Goal: Task Accomplishment & Management: Complete application form

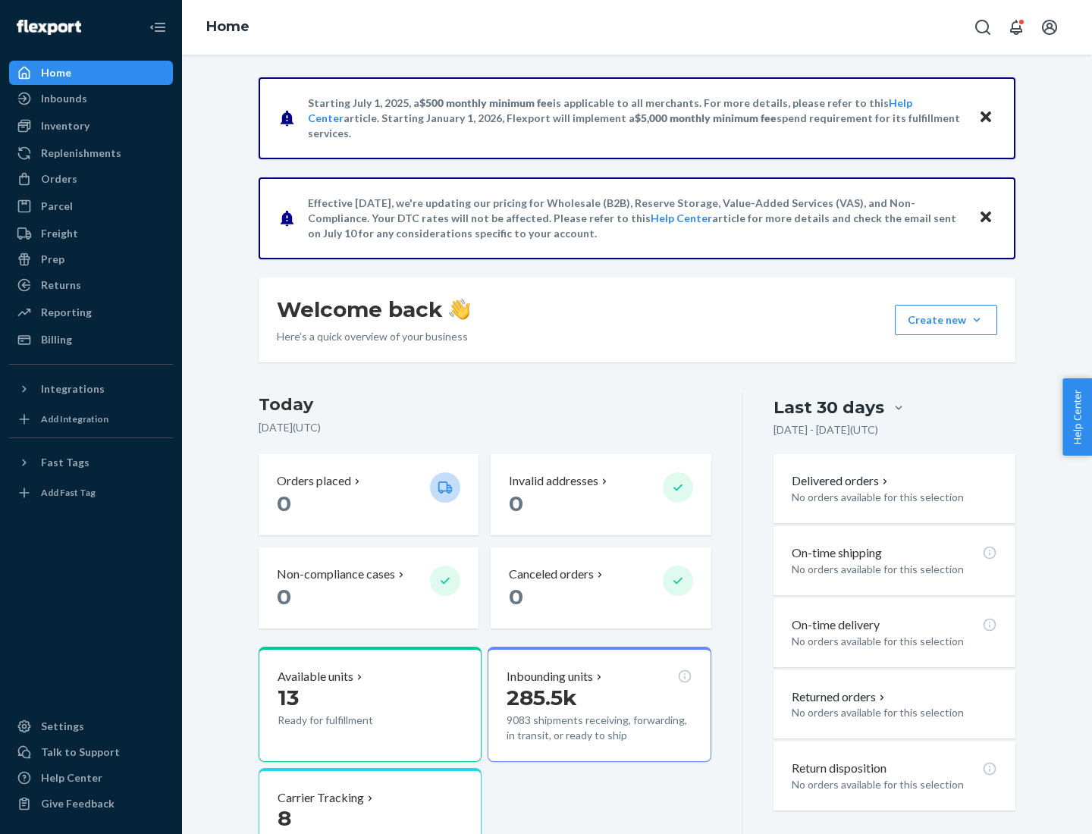
click at [977, 320] on button "Create new Create new inbound Create new order Create new product" at bounding box center [946, 320] width 102 height 30
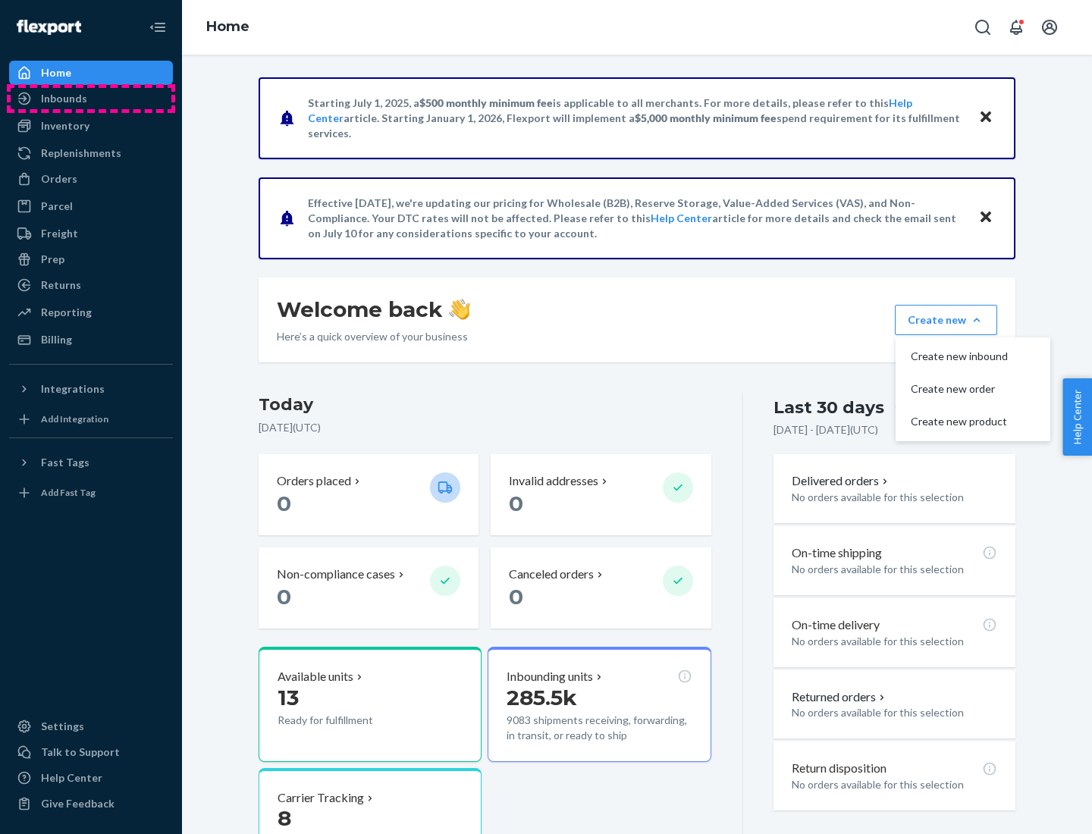
click at [91, 99] on div "Inbounds" at bounding box center [91, 98] width 161 height 21
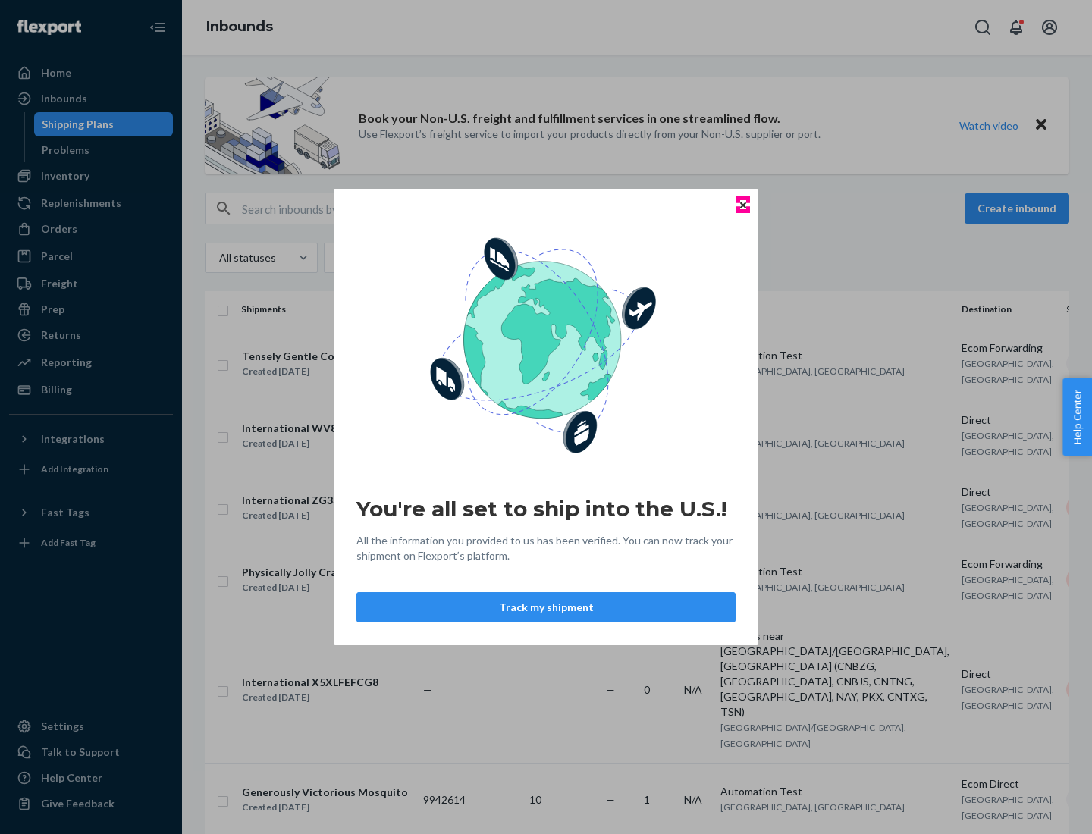
click at [742, 205] on icon "Close" at bounding box center [743, 205] width 6 height 6
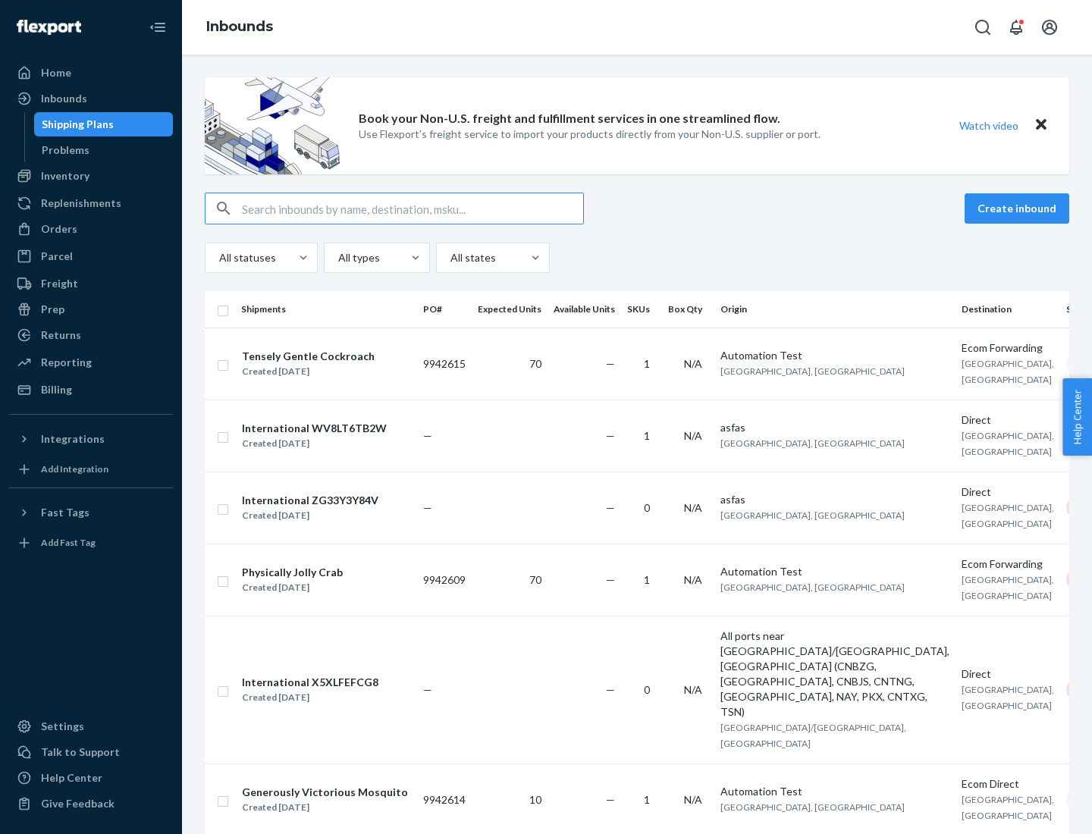
click at [1019, 208] on button "Create inbound" at bounding box center [1016, 208] width 105 height 30
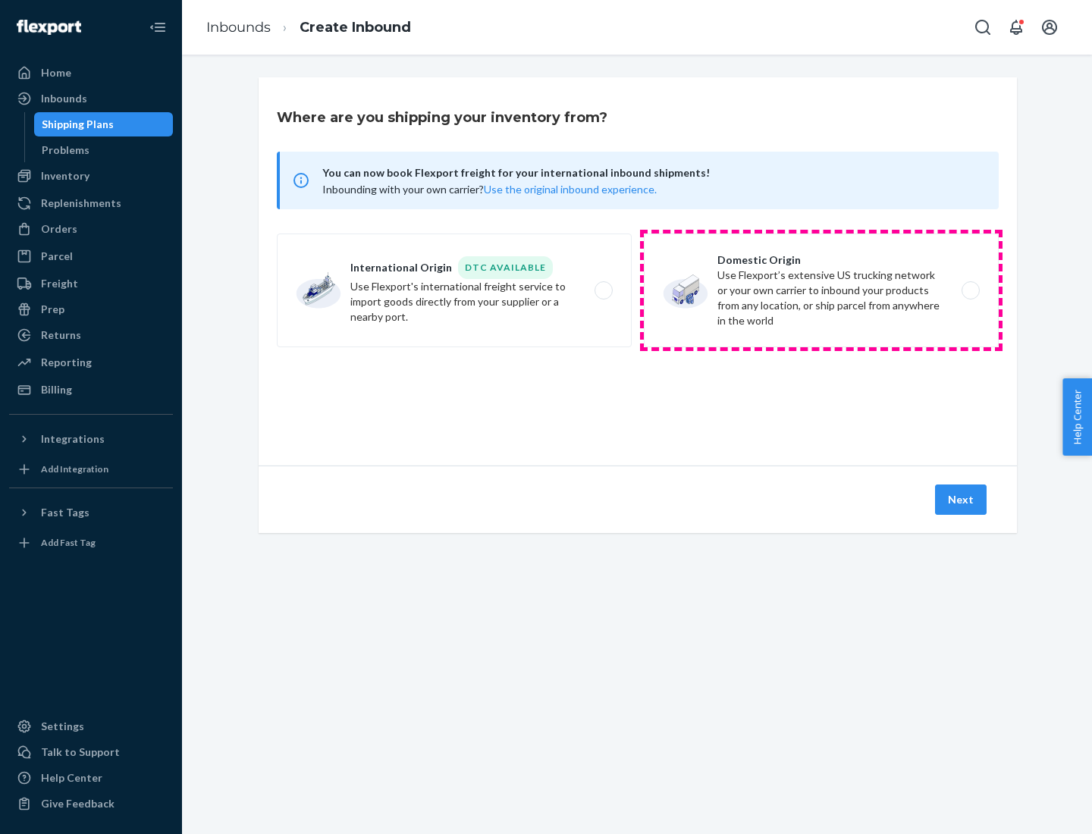
click at [821, 290] on label "Domestic Origin Use Flexport’s extensive US trucking network or your own carrie…" at bounding box center [821, 291] width 355 height 114
click at [970, 290] on input "Domestic Origin Use Flexport’s extensive US trucking network or your own carrie…" at bounding box center [975, 291] width 10 height 10
radio input "true"
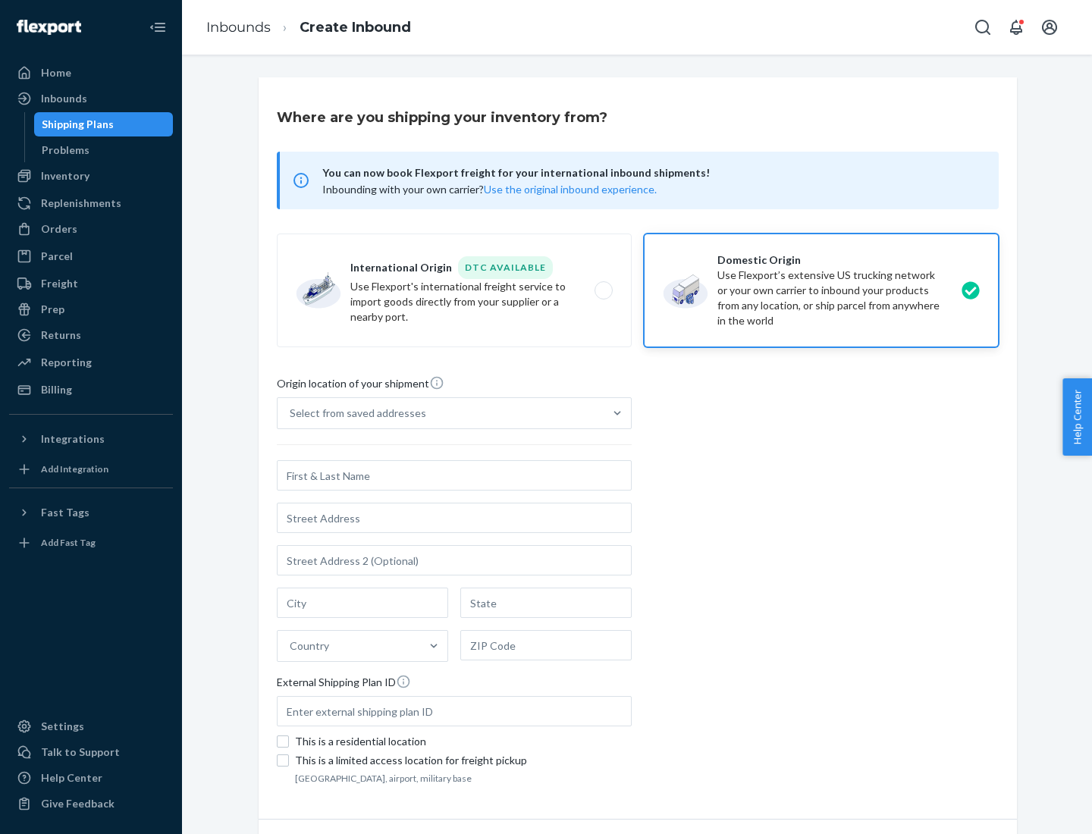
click at [440, 413] on div "Select from saved addresses" at bounding box center [440, 413] width 326 height 30
click at [291, 413] on input "Select from saved addresses" at bounding box center [291, 413] width 2 height 15
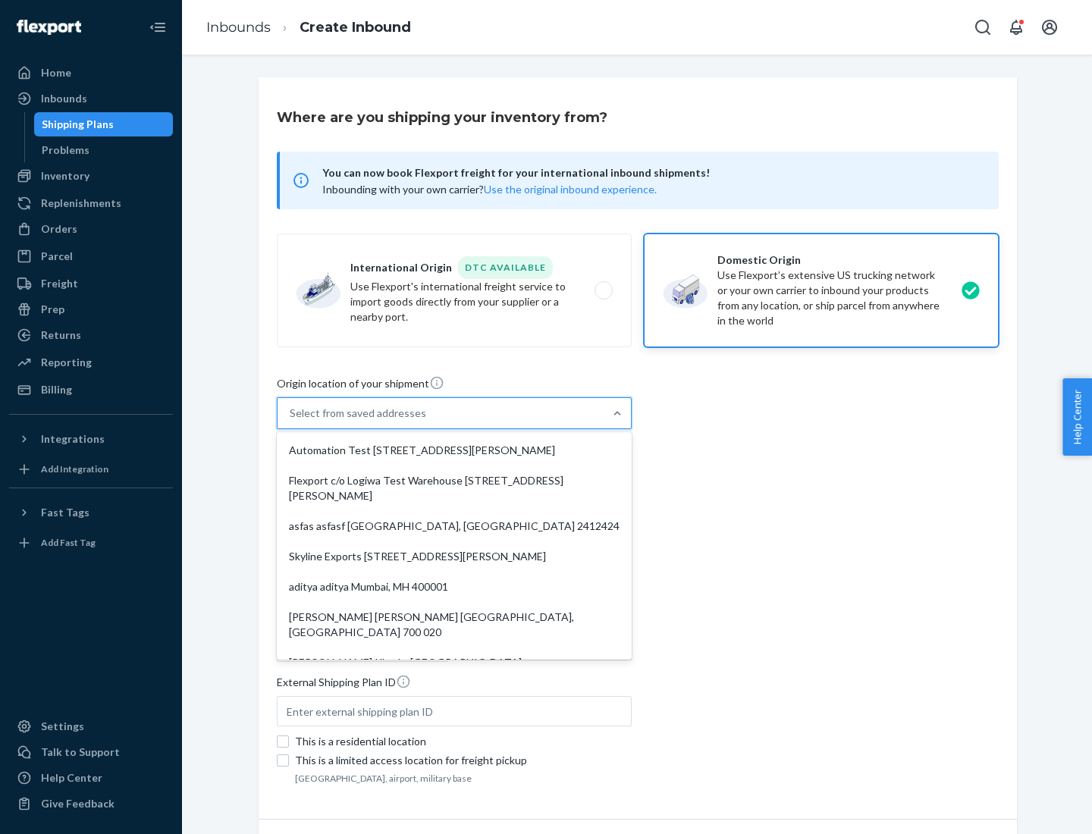
scroll to position [6, 0]
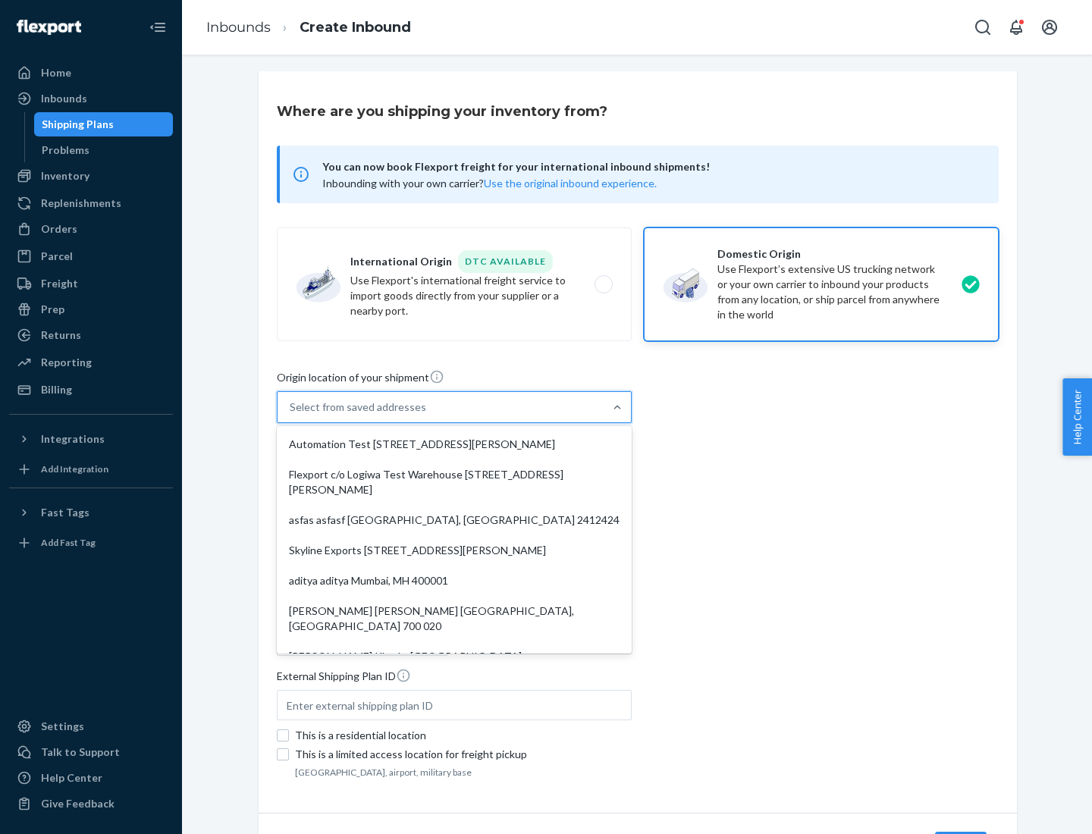
click at [454, 444] on div "Automation Test [STREET_ADDRESS][PERSON_NAME]" at bounding box center [454, 444] width 349 height 30
click at [291, 415] on input "option Automation Test [STREET_ADDRESS][PERSON_NAME]. 9 results available. Use …" at bounding box center [291, 407] width 2 height 15
type input "Automation Test"
type input "[STREET_ADDRESS][PERSON_NAME]"
type input "9th Floor"
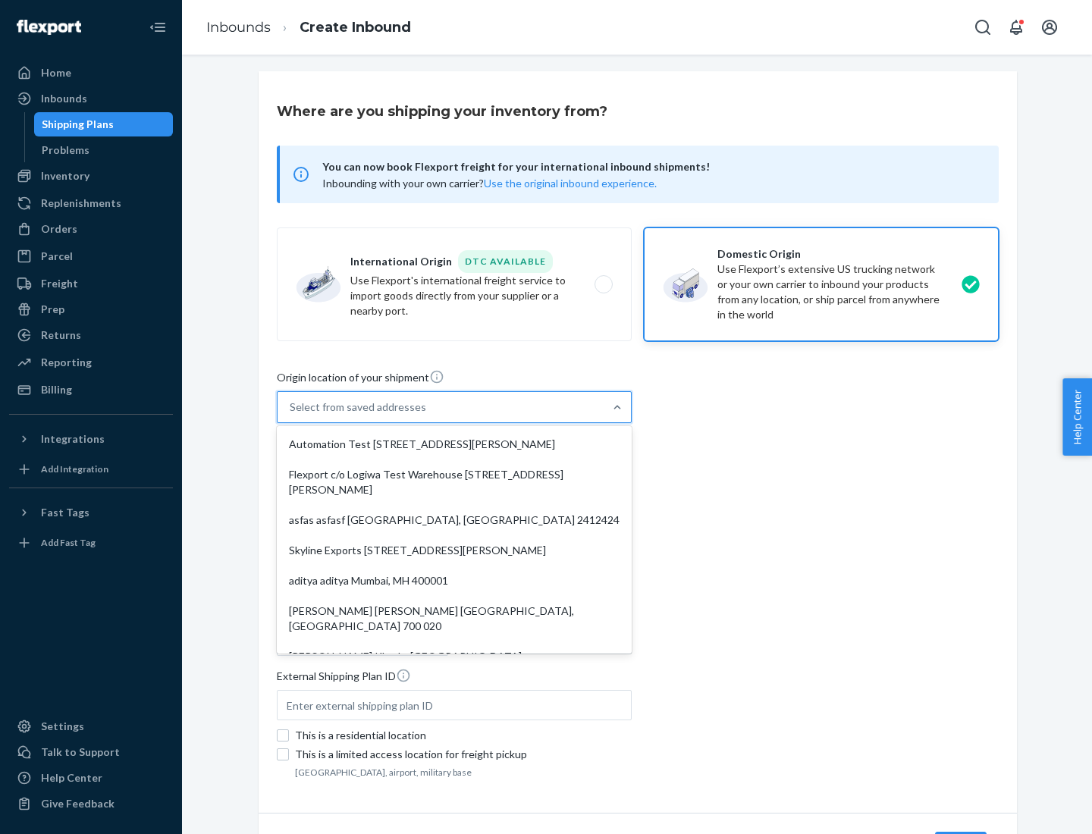
type input "[GEOGRAPHIC_DATA]"
type input "CA"
type input "94104"
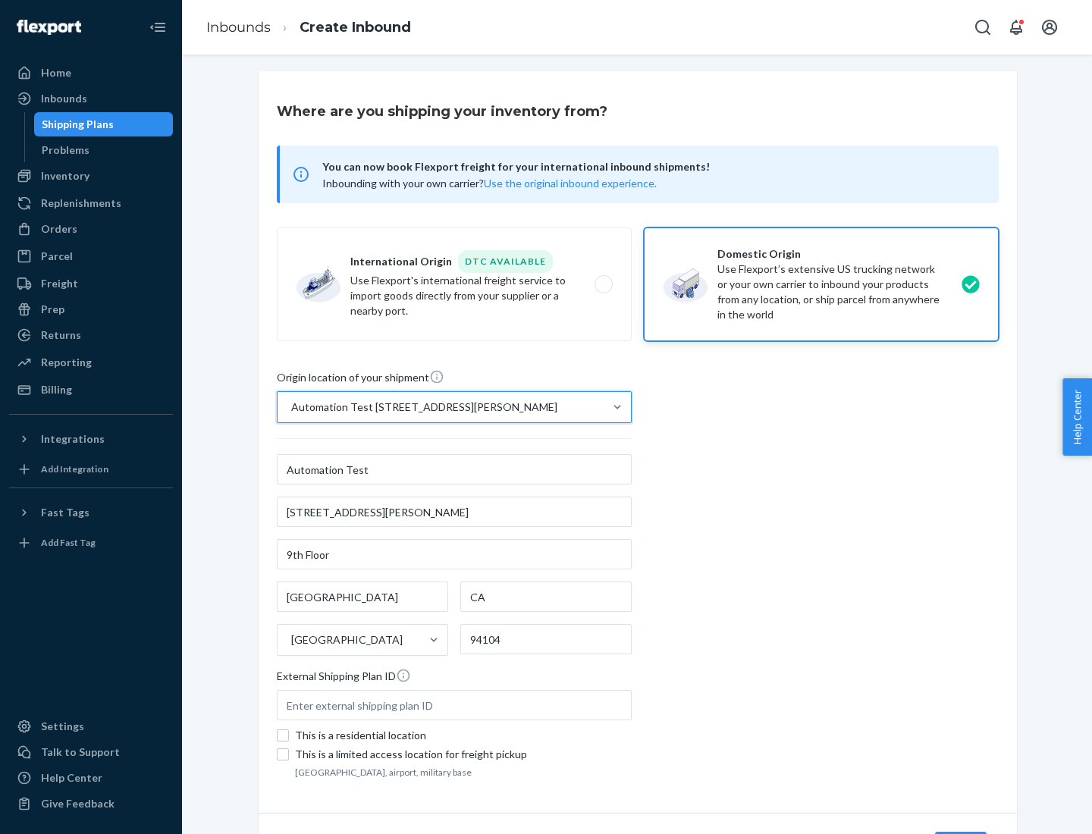
scroll to position [89, 0]
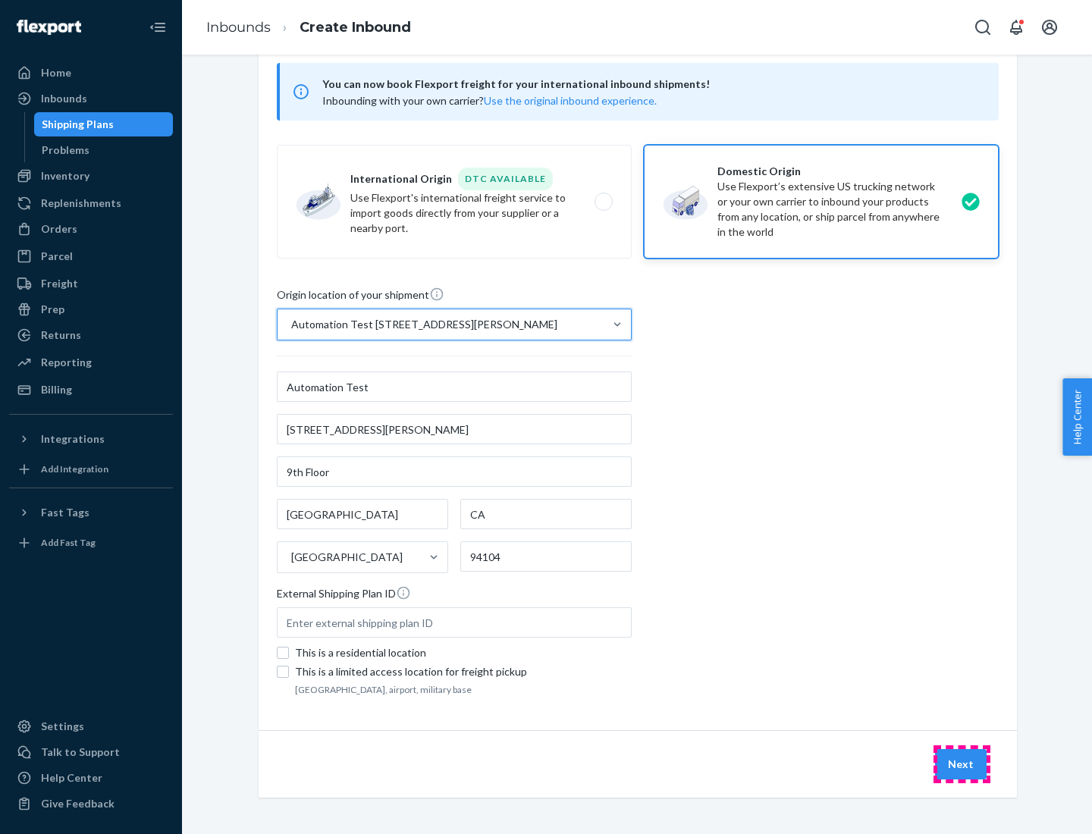
click at [961, 764] on button "Next" at bounding box center [961, 764] width 52 height 30
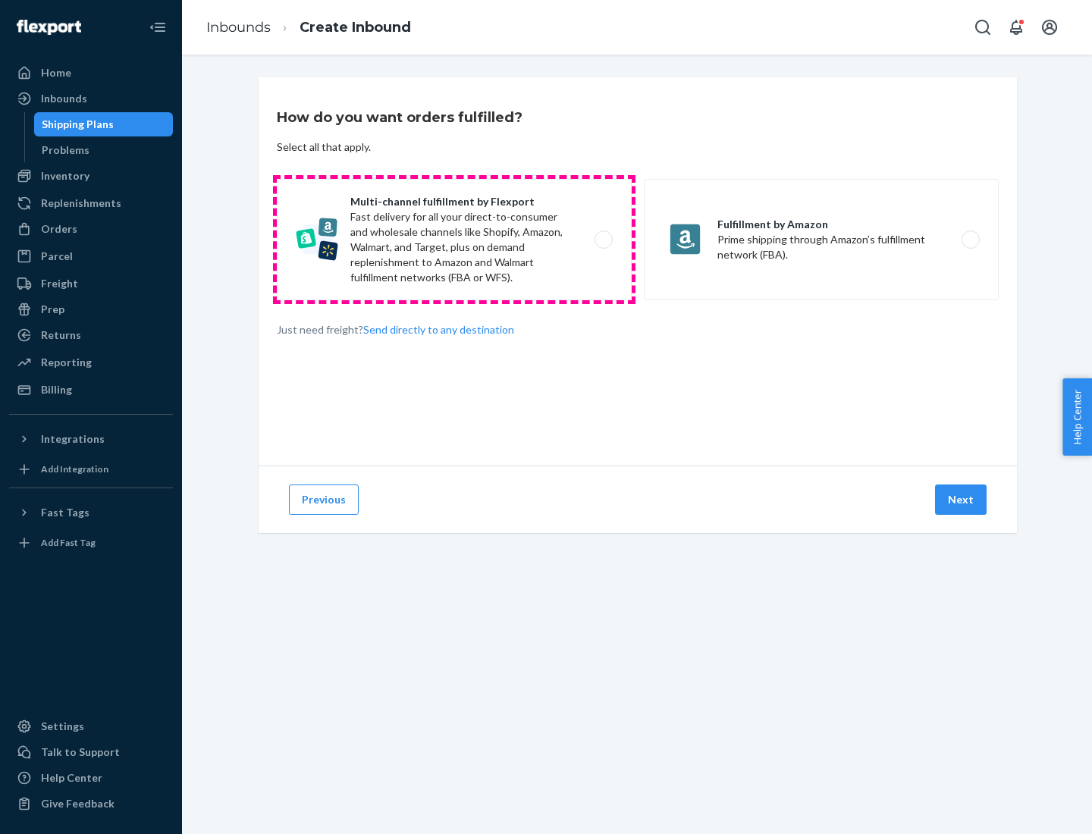
click at [454, 240] on label "Multi-channel fulfillment by Flexport Fast delivery for all your direct-to-cons…" at bounding box center [454, 239] width 355 height 121
click at [603, 240] on input "Multi-channel fulfillment by Flexport Fast delivery for all your direct-to-cons…" at bounding box center [608, 240] width 10 height 10
radio input "true"
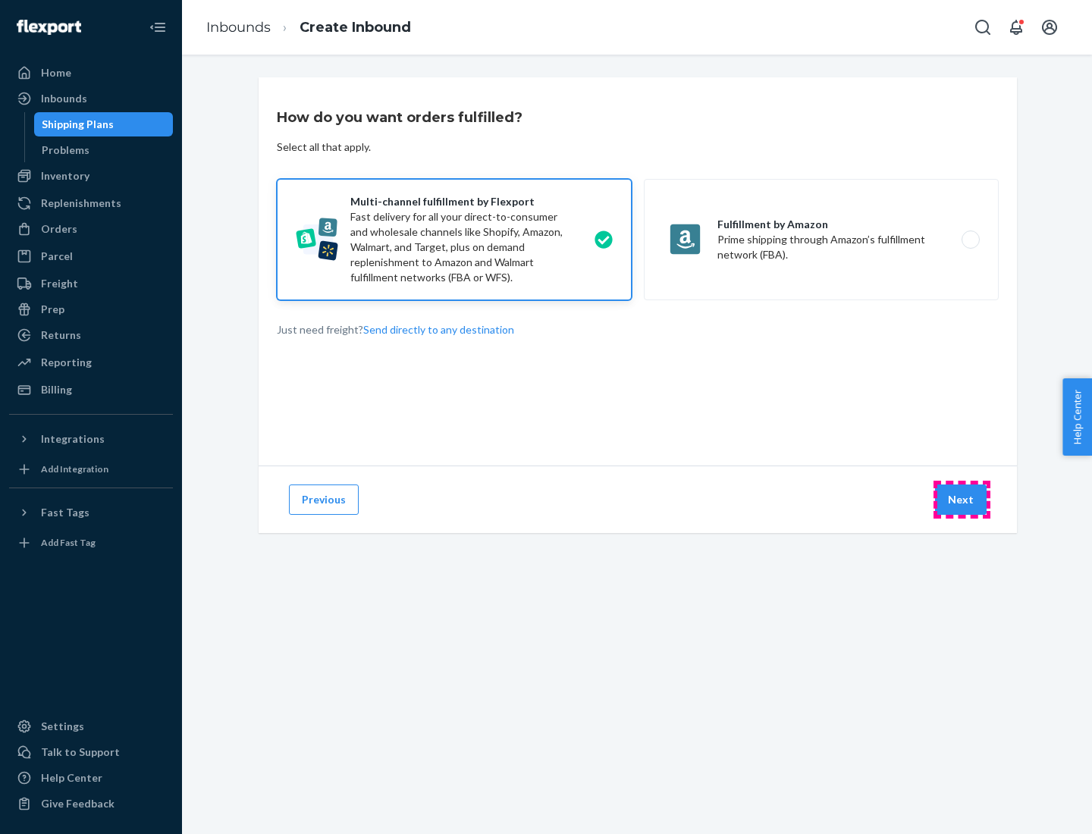
click at [961, 500] on button "Next" at bounding box center [961, 499] width 52 height 30
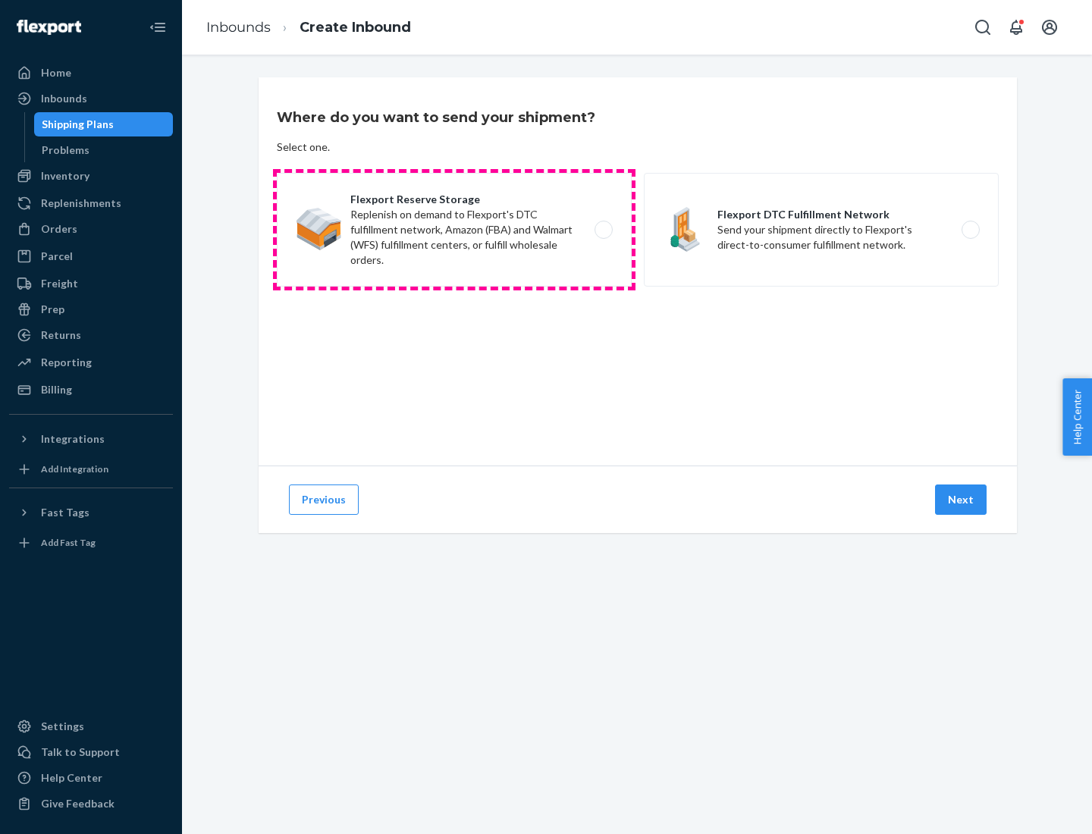
click at [454, 230] on label "Flexport Reserve Storage Replenish on demand to Flexport's DTC fulfillment netw…" at bounding box center [454, 230] width 355 height 114
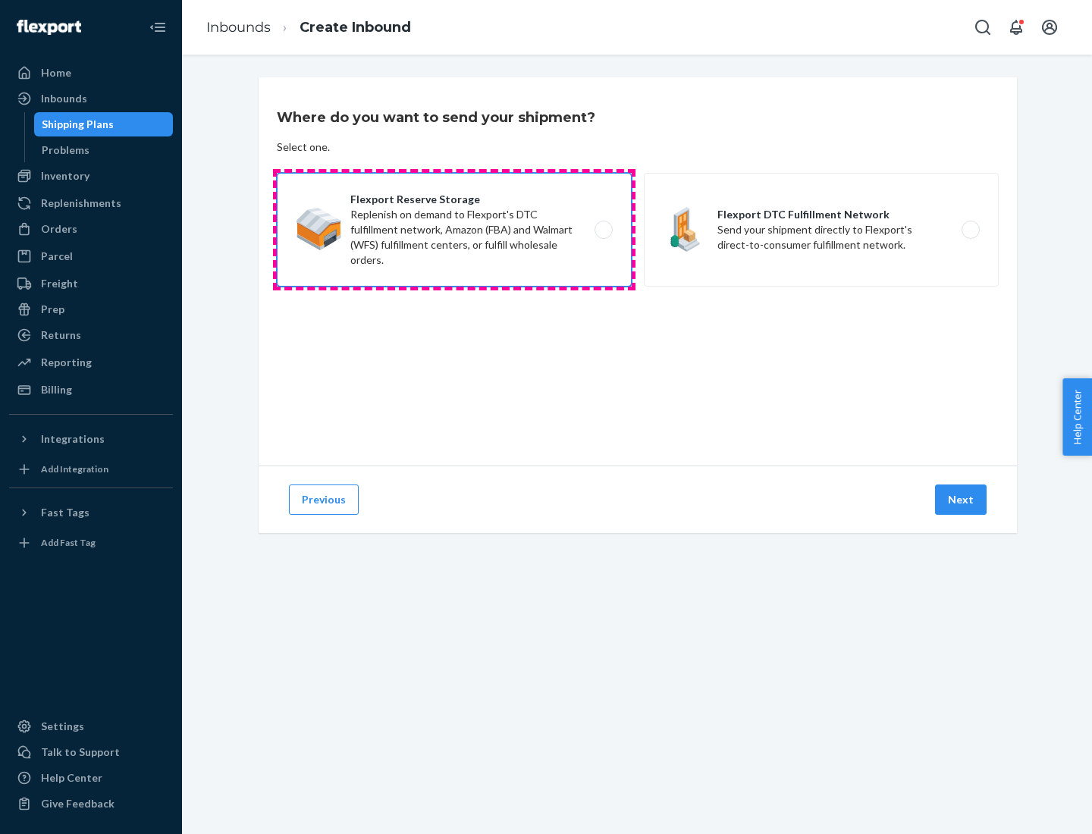
click at [603, 230] on input "Flexport Reserve Storage Replenish on demand to Flexport's DTC fulfillment netw…" at bounding box center [608, 230] width 10 height 10
radio input "true"
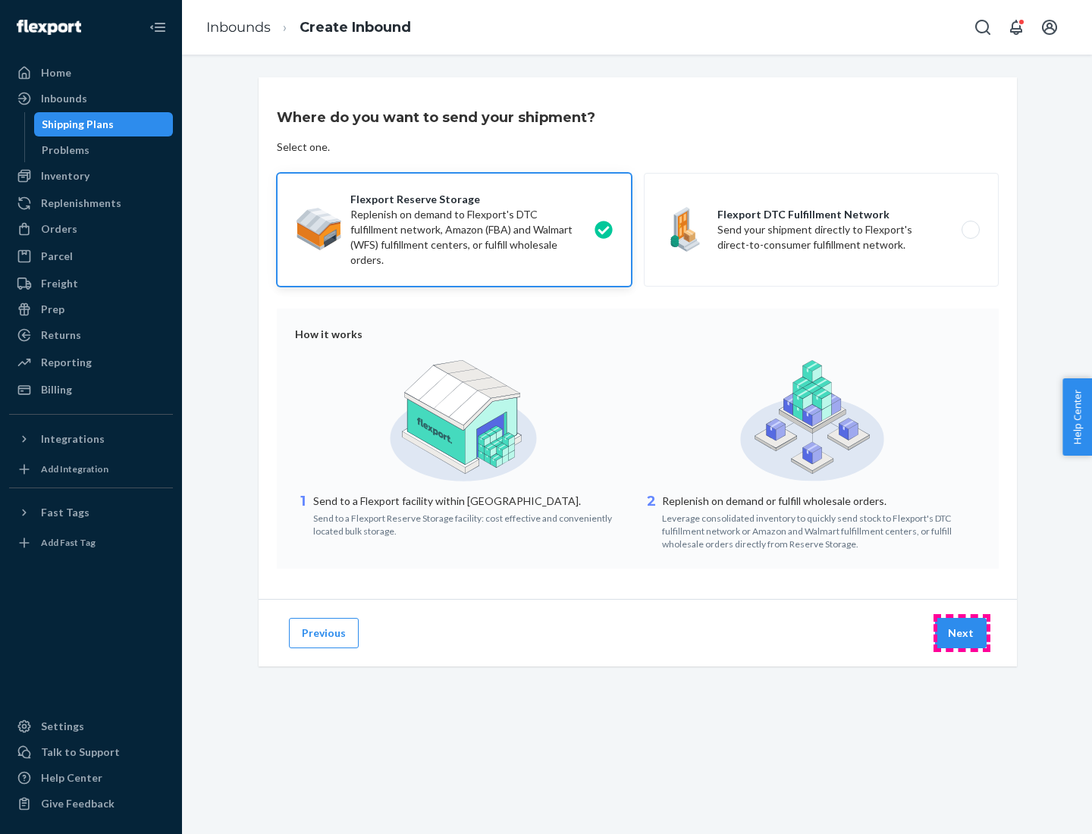
click at [961, 633] on button "Next" at bounding box center [961, 633] width 52 height 30
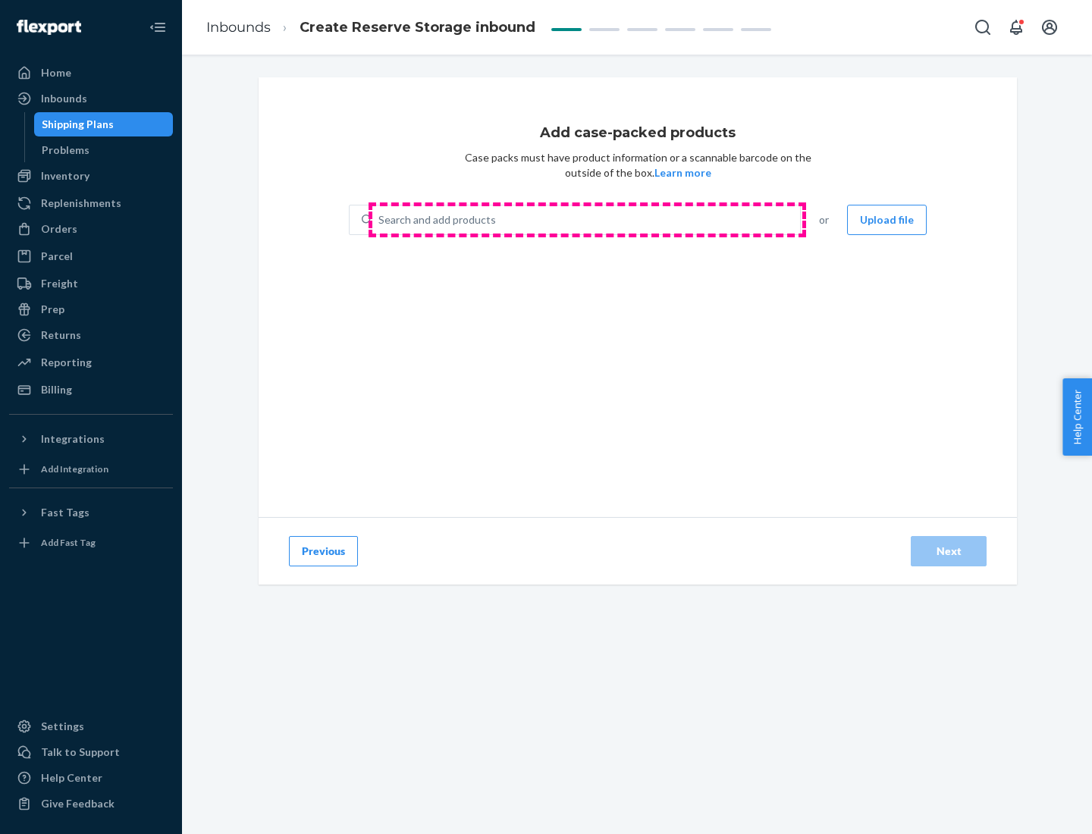
click at [587, 220] on div "Search and add products" at bounding box center [586, 219] width 428 height 27
click at [380, 220] on input "Search and add products" at bounding box center [379, 219] width 2 height 15
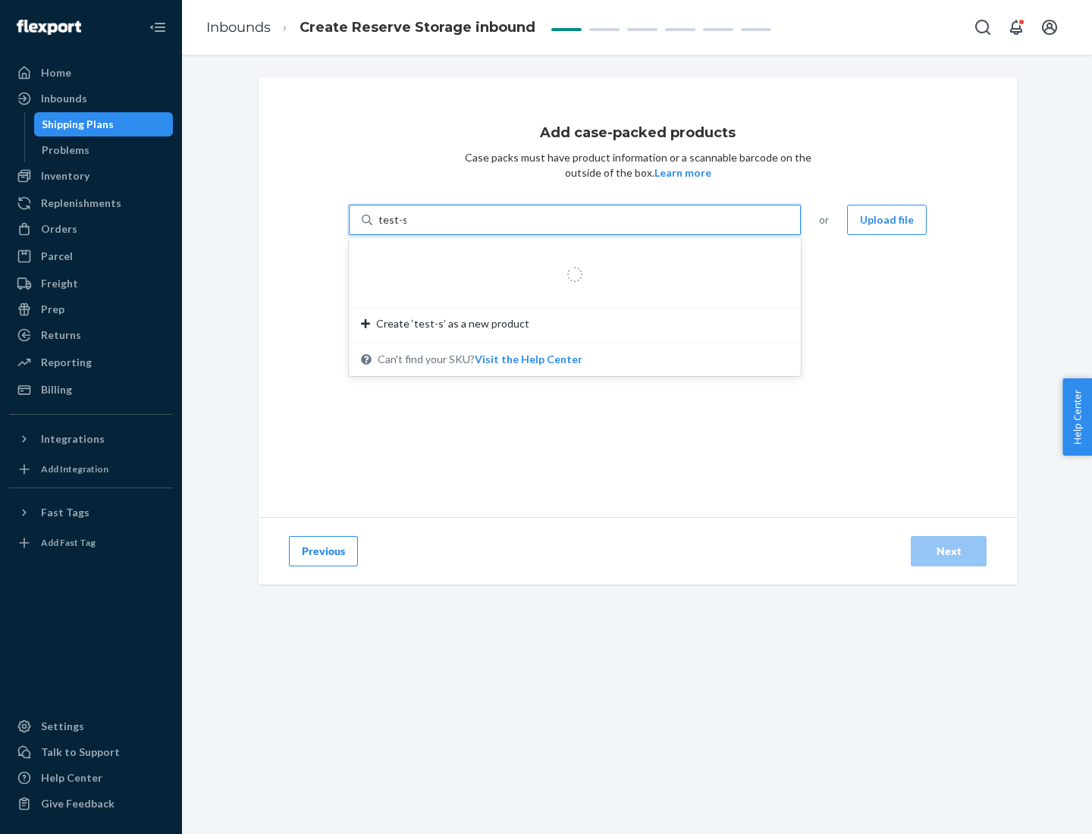
type input "test-syn"
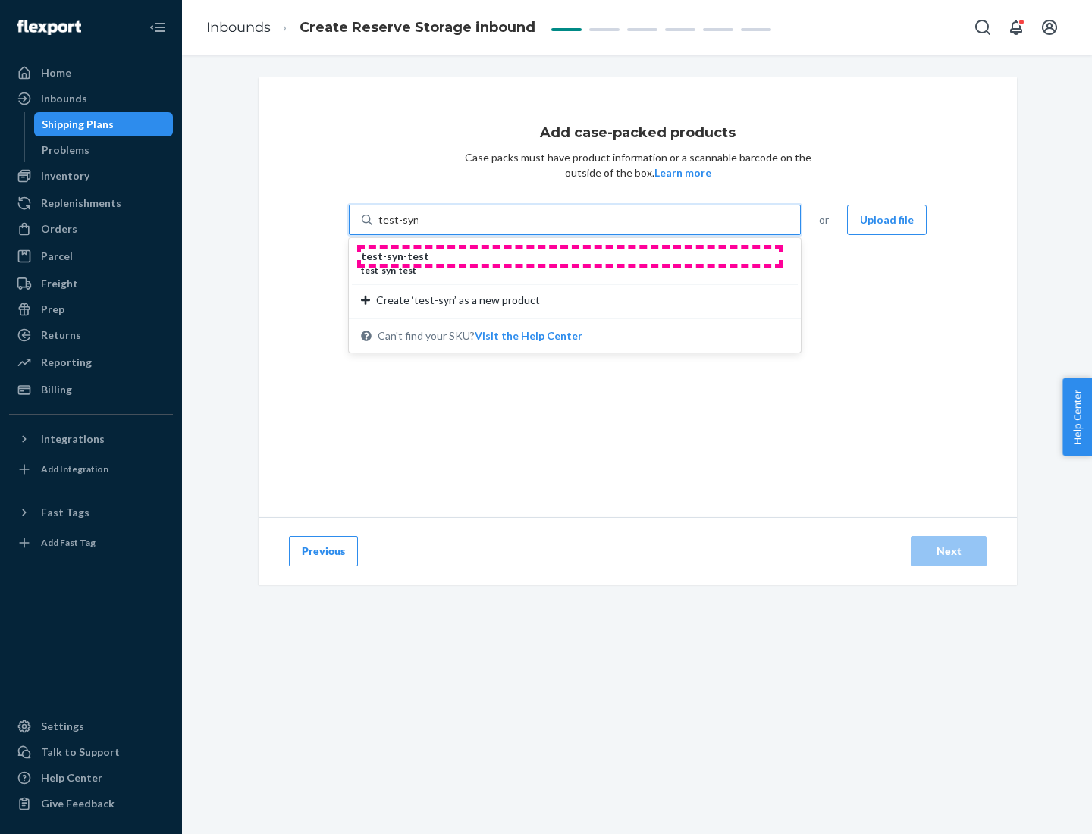
click at [569, 256] on div "test - syn - test" at bounding box center [568, 256] width 415 height 15
click at [418, 227] on input "test-syn" at bounding box center [397, 219] width 39 height 15
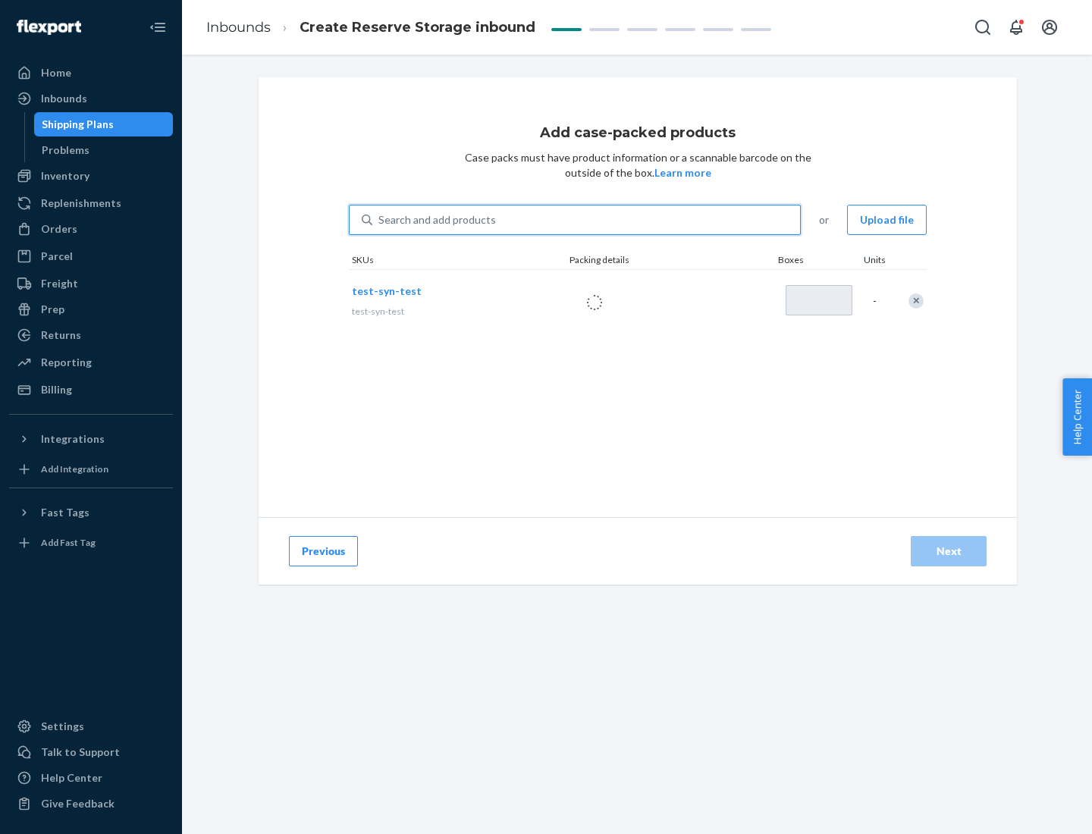
type input "1"
click at [948, 551] on div "Next" at bounding box center [948, 551] width 50 height 15
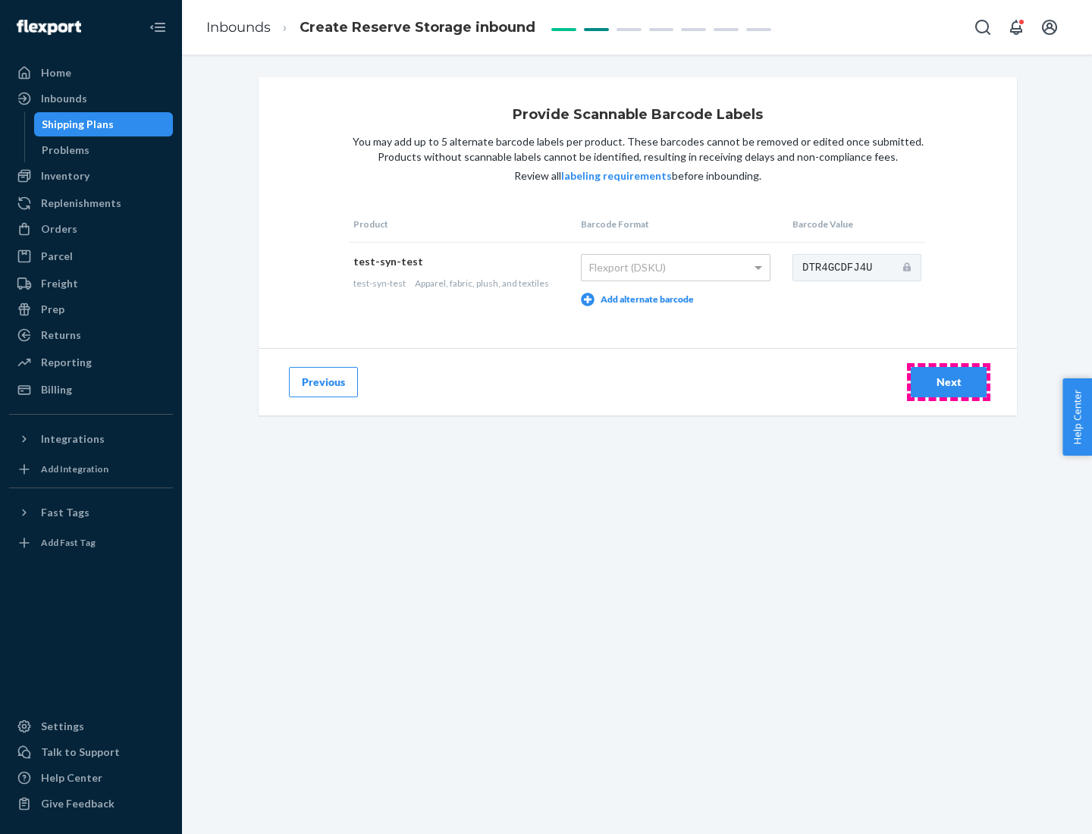
click at [948, 381] on div "Next" at bounding box center [948, 382] width 50 height 15
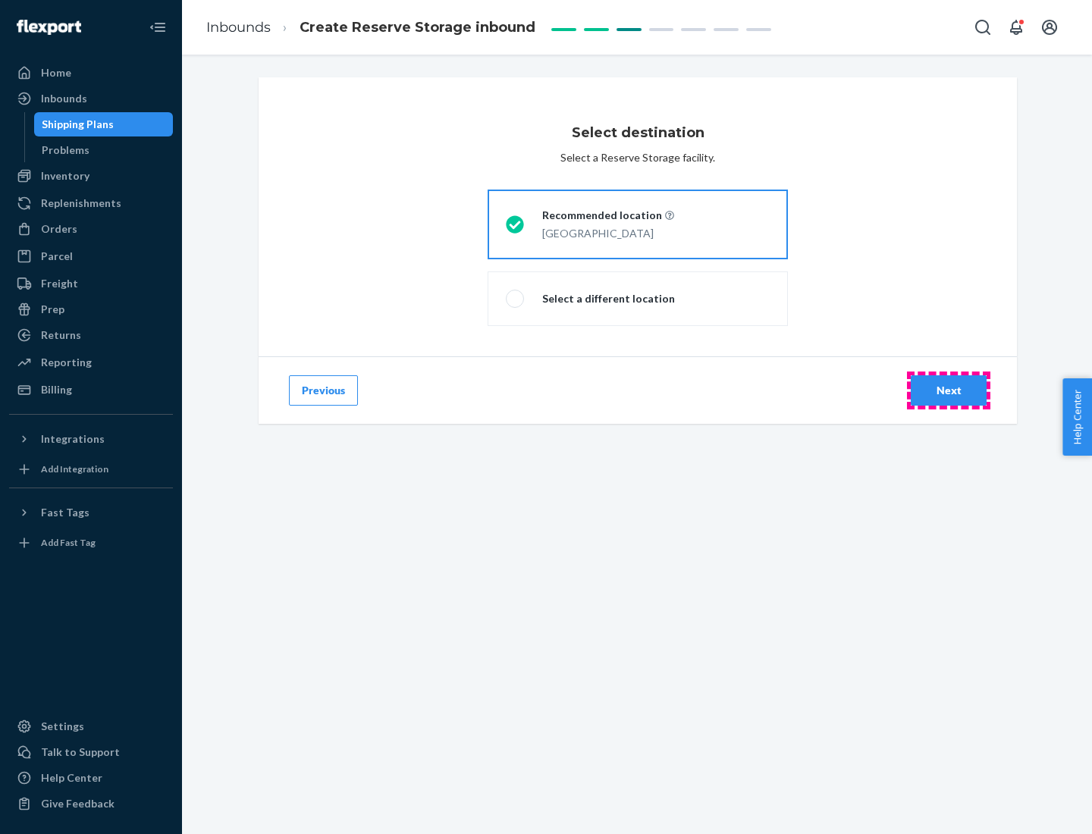
click at [948, 390] on div "Next" at bounding box center [948, 390] width 50 height 15
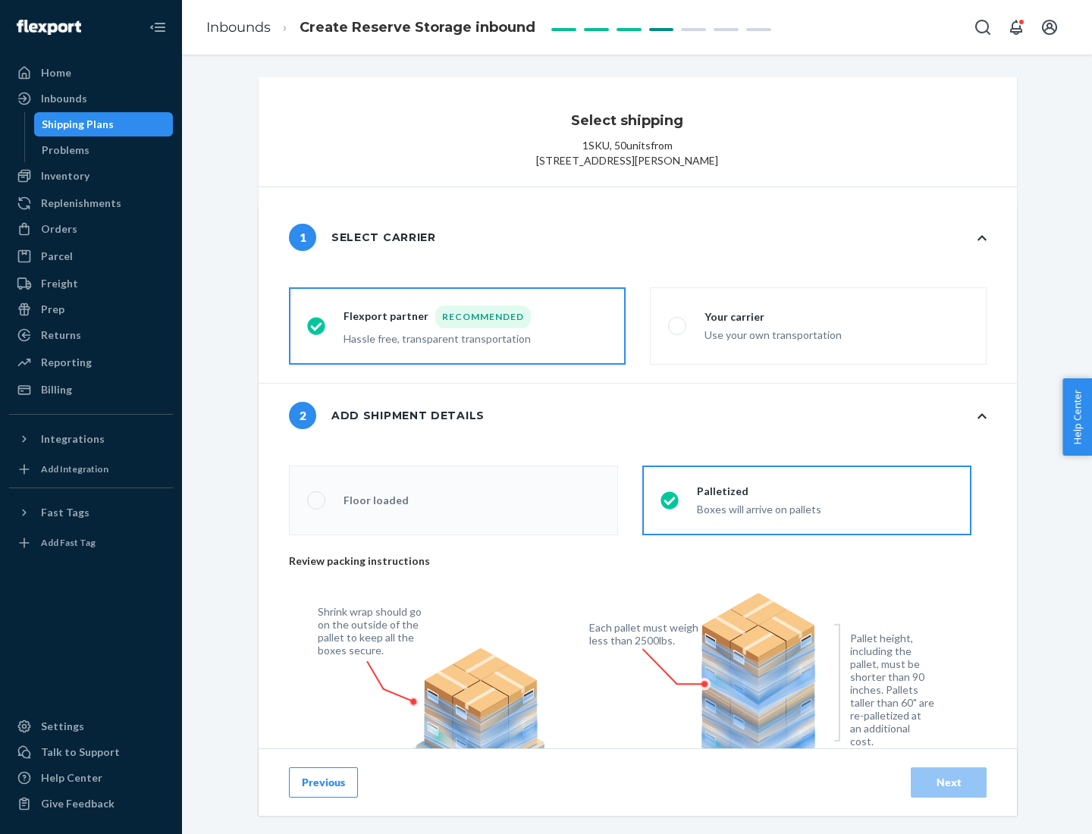
radio input "false"
type input "1"
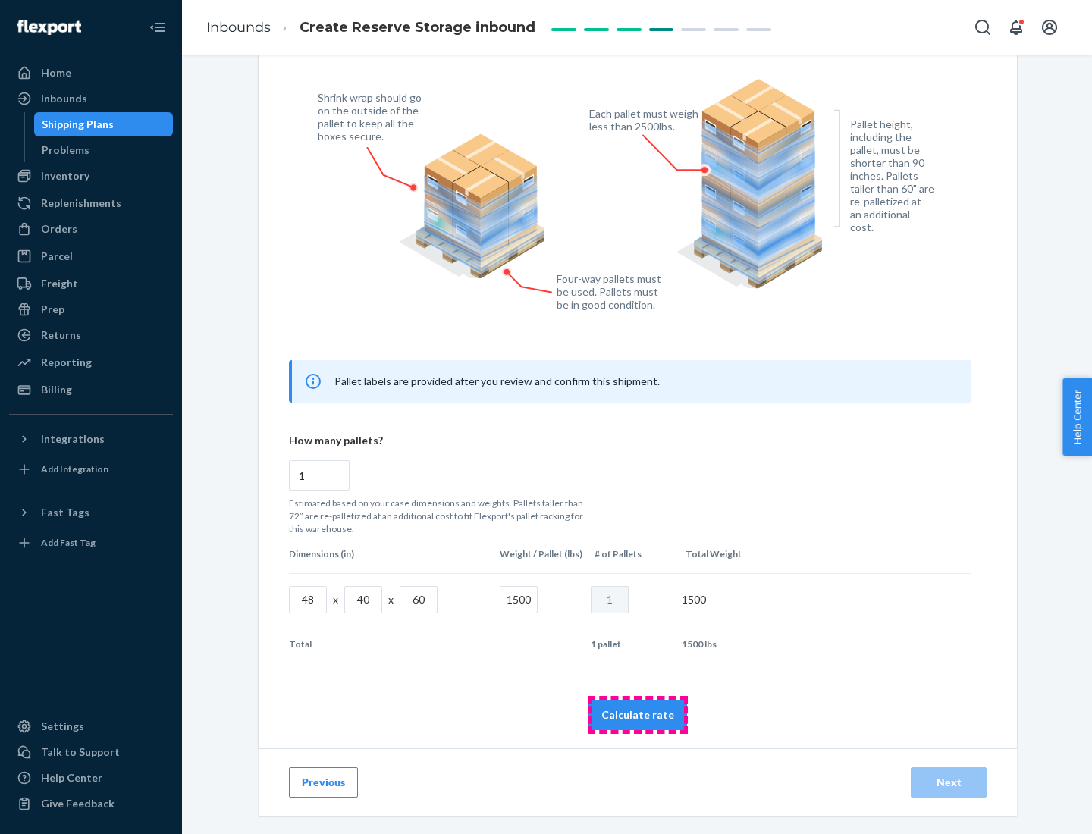
click at [638, 714] on button "Calculate rate" at bounding box center [637, 715] width 99 height 30
radio input "false"
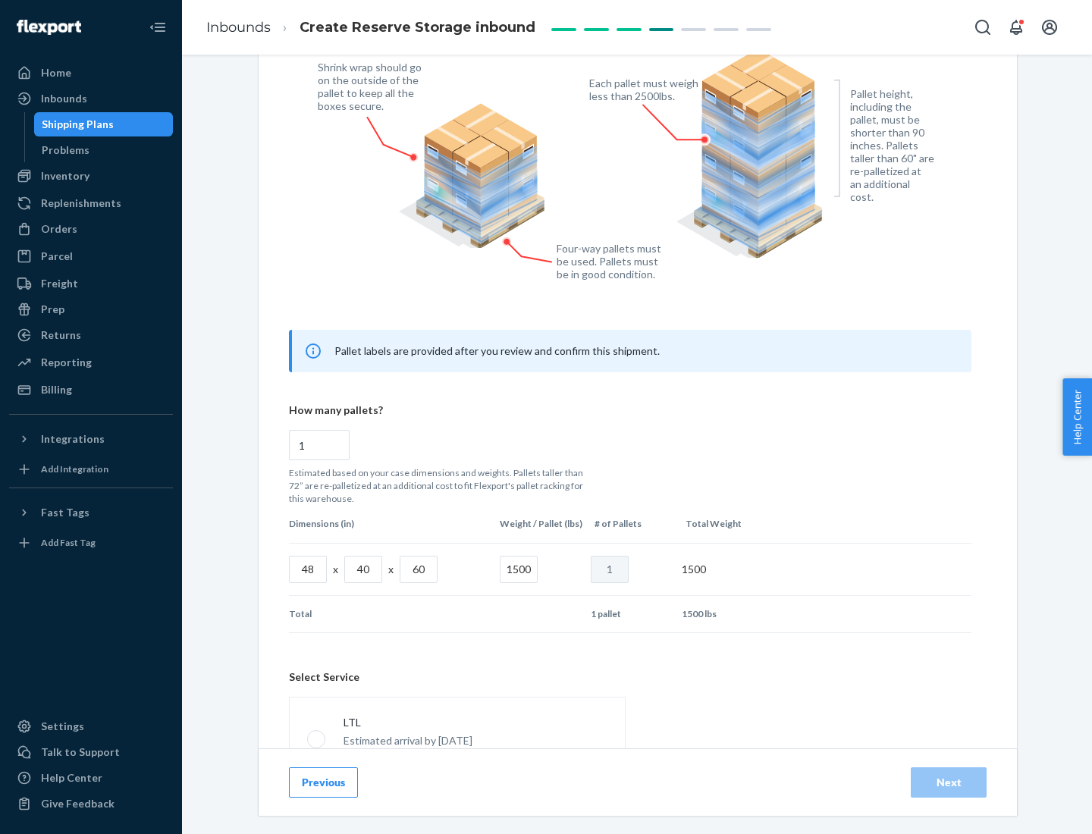
scroll to position [670, 0]
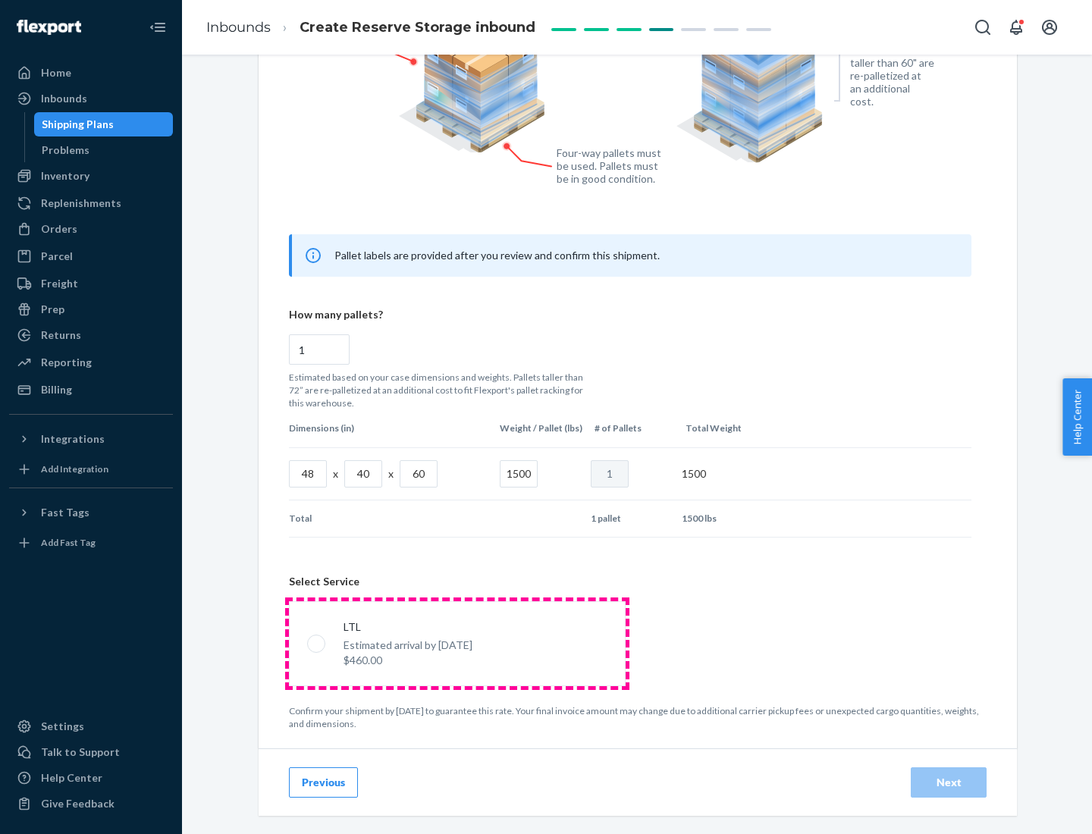
click at [456, 643] on p "Estimated arrival by [DATE]" at bounding box center [407, 645] width 129 height 15
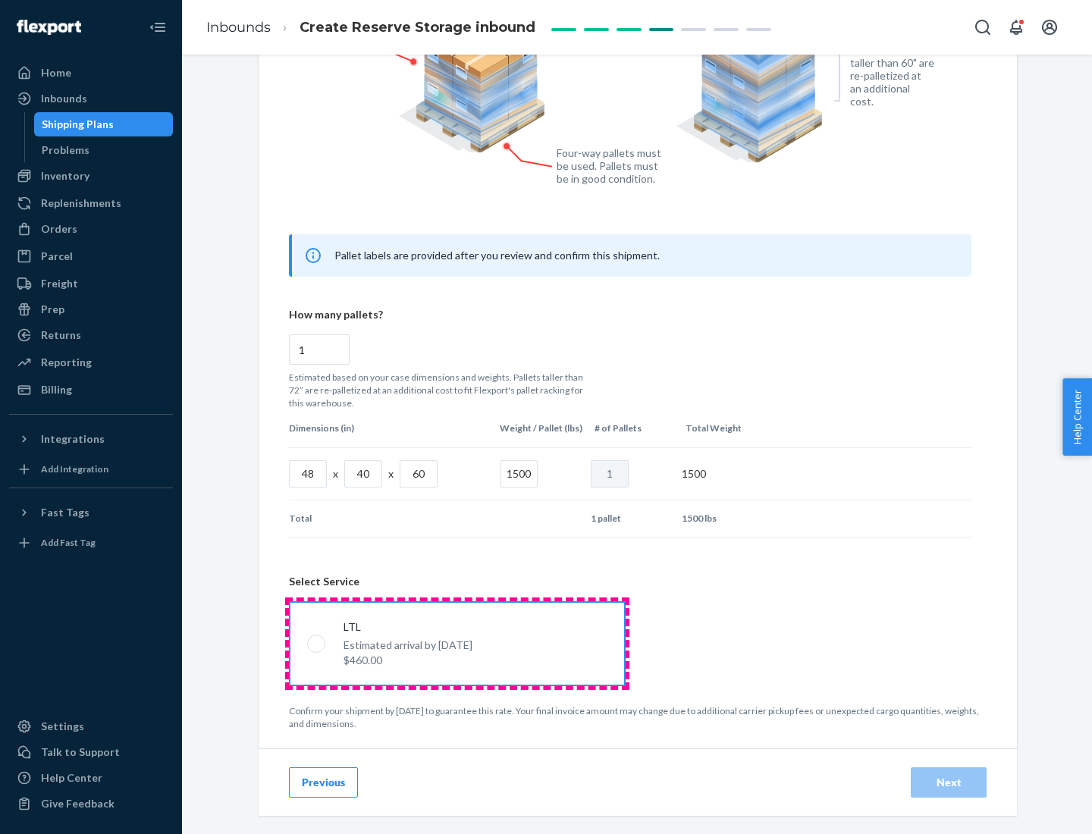
click at [317, 643] on input "LTL Estimated arrival by [DATE] $460.00" at bounding box center [312, 643] width 10 height 10
radio input "true"
radio input "false"
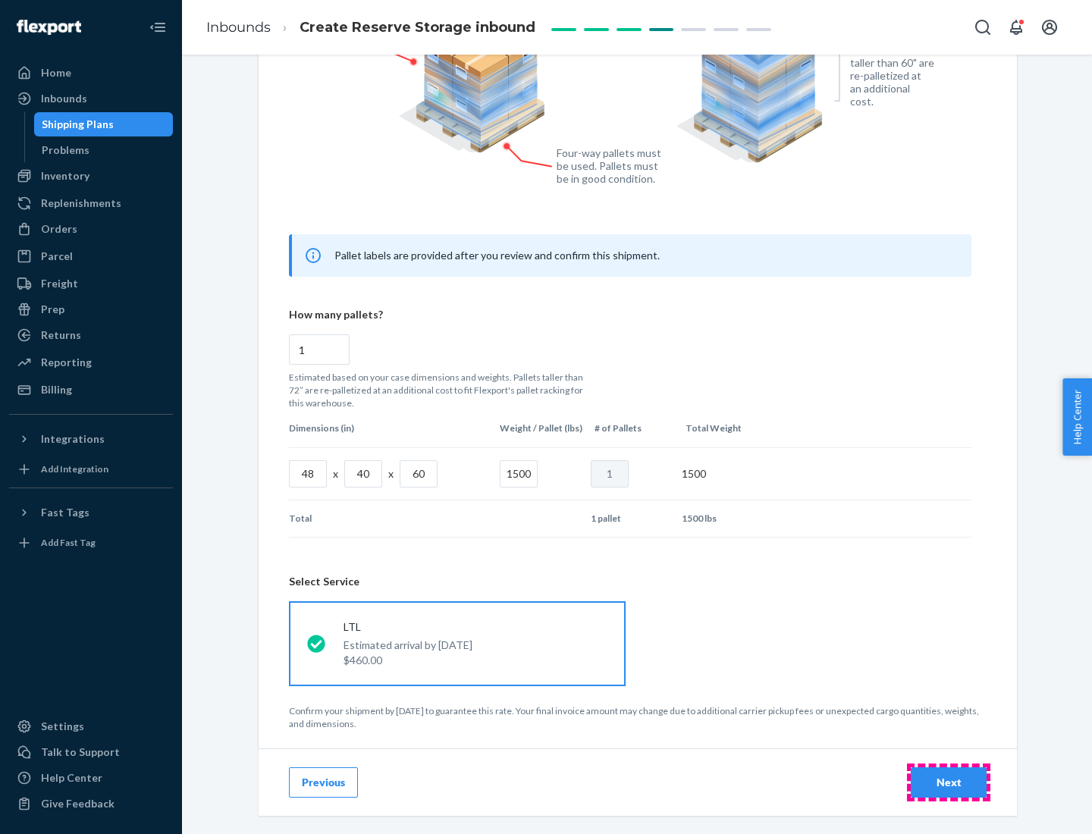
click at [948, 782] on div "Next" at bounding box center [948, 782] width 50 height 15
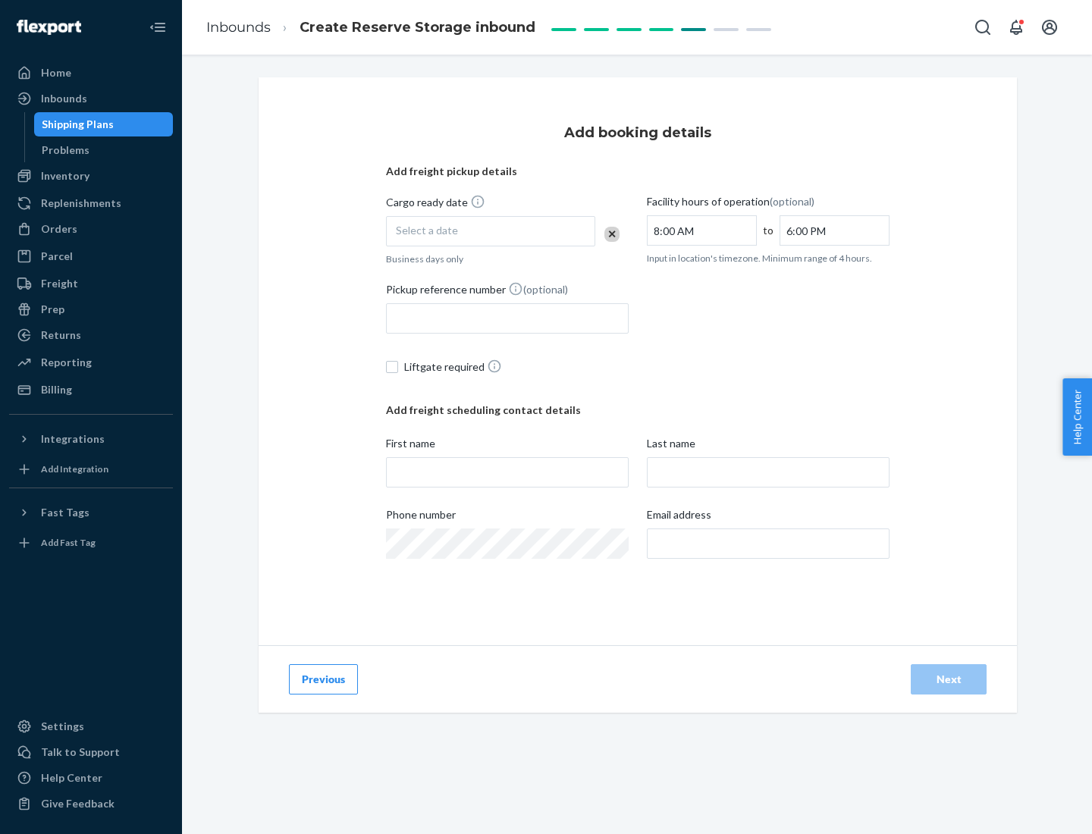
click at [491, 231] on div "Select a date" at bounding box center [490, 231] width 209 height 30
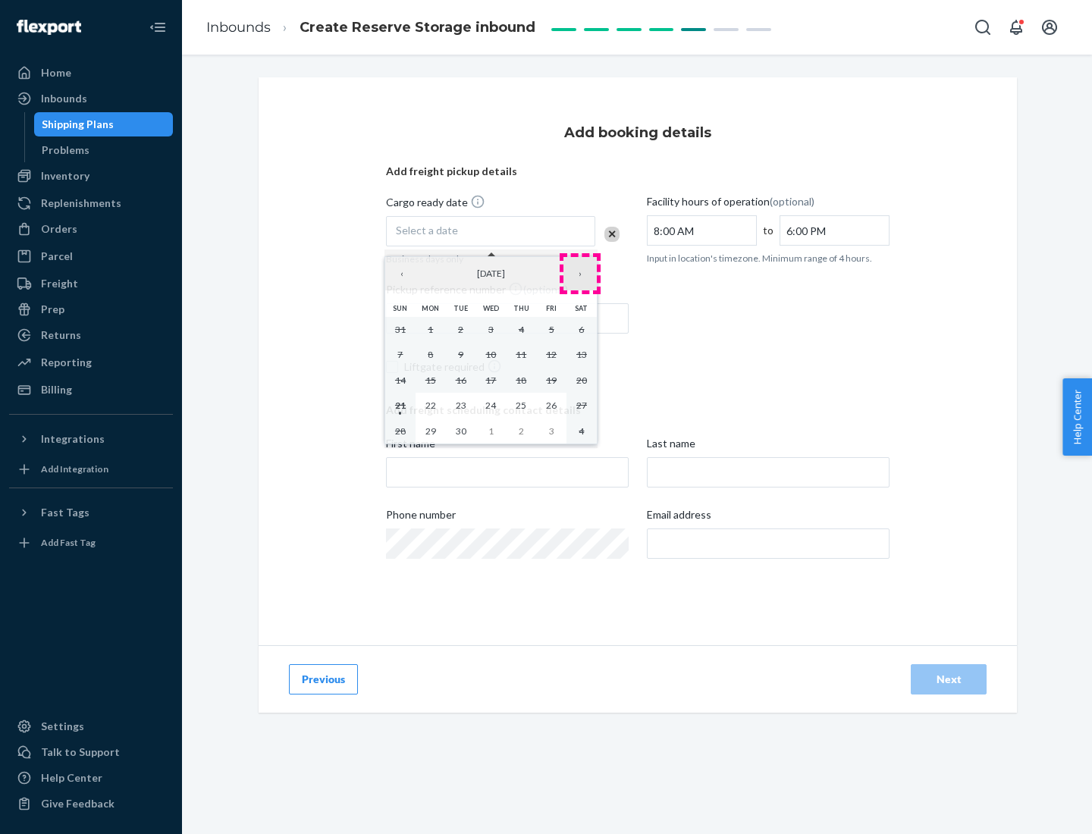
click at [580, 274] on button "›" at bounding box center [579, 273] width 33 height 33
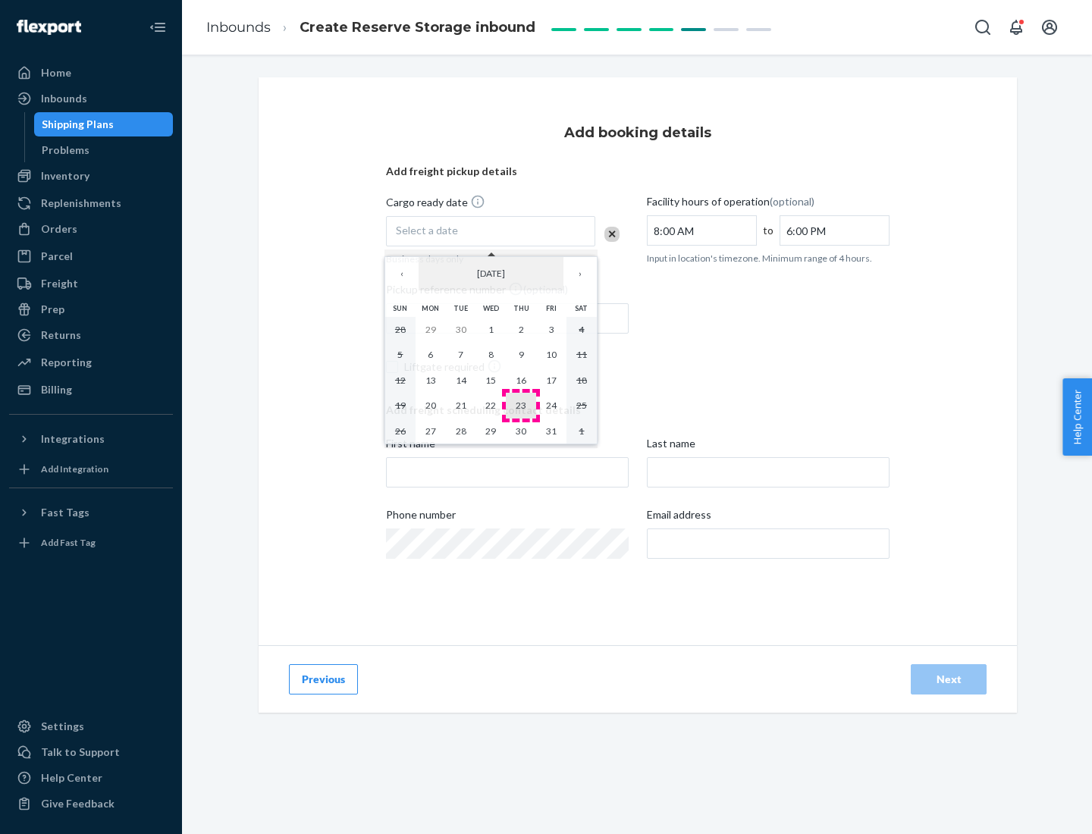
click at [521, 405] on abbr "23" at bounding box center [521, 405] width 11 height 11
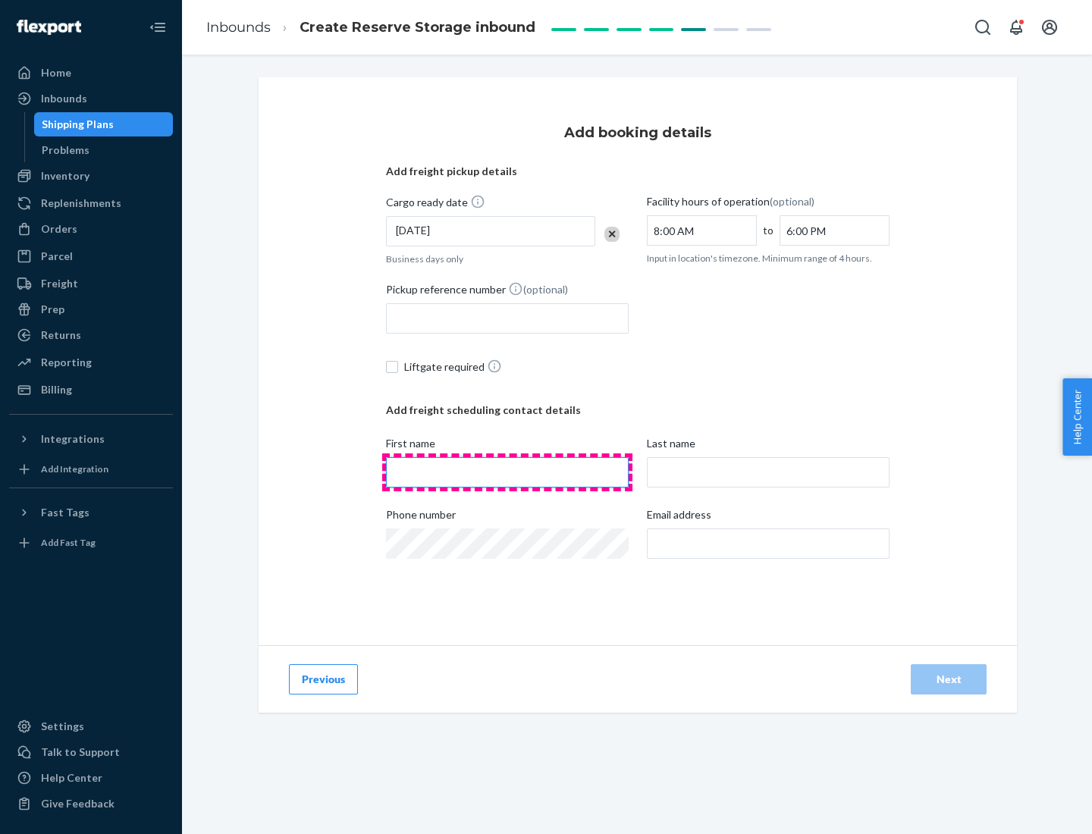
click at [507, 472] on input "First name" at bounding box center [507, 472] width 243 height 30
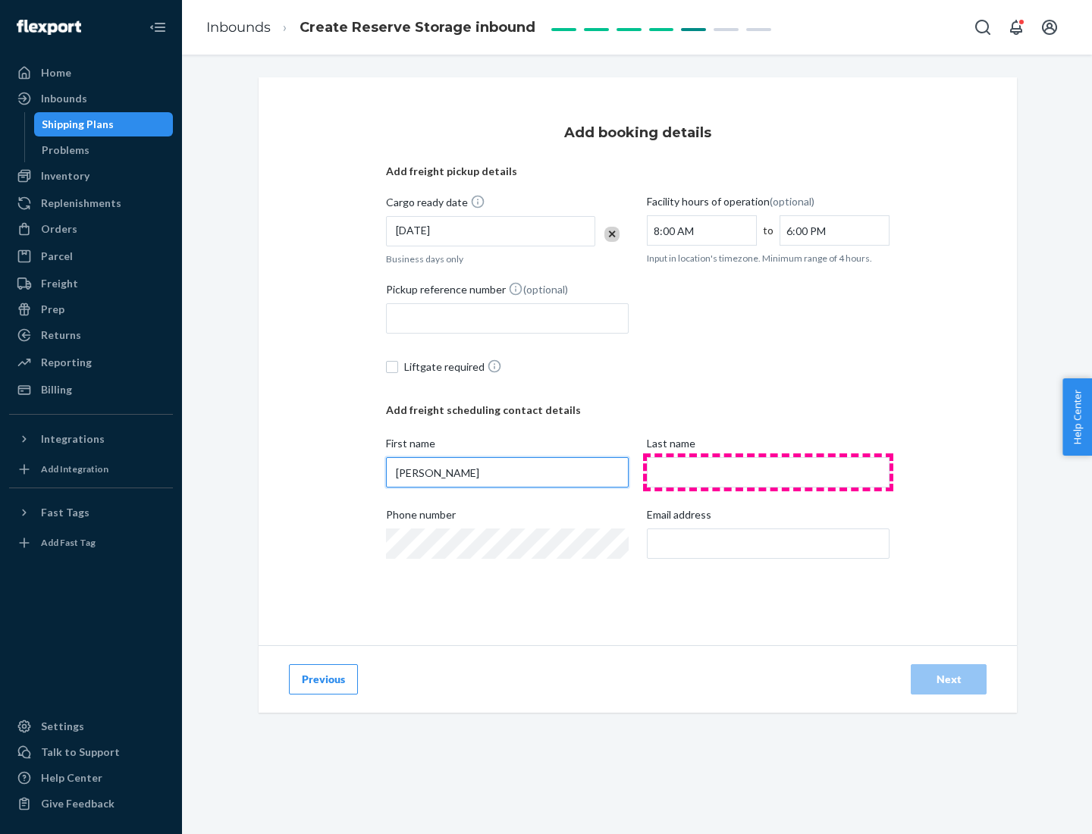
type input "[PERSON_NAME]"
click at [768, 472] on input "Last name" at bounding box center [768, 472] width 243 height 30
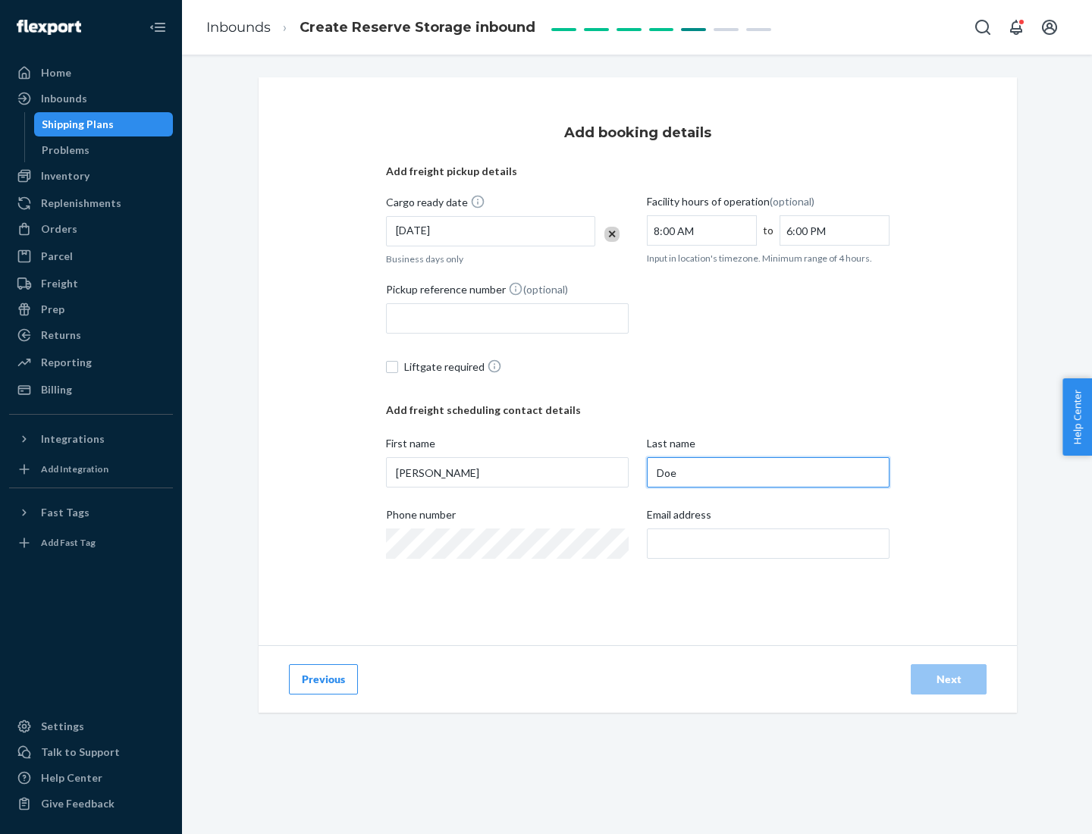
type input "Doe"
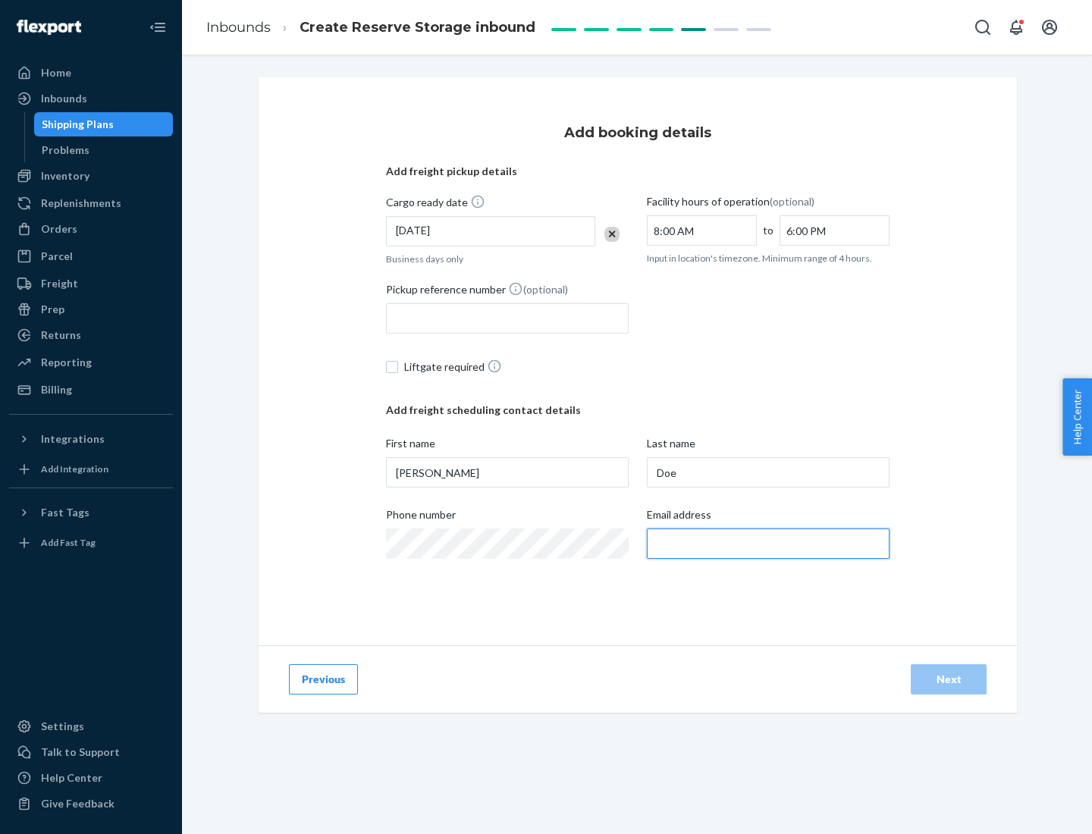
click at [768, 544] on input "Email address" at bounding box center [768, 543] width 243 height 30
type input "[EMAIL_ADDRESS][DOMAIN_NAME]"
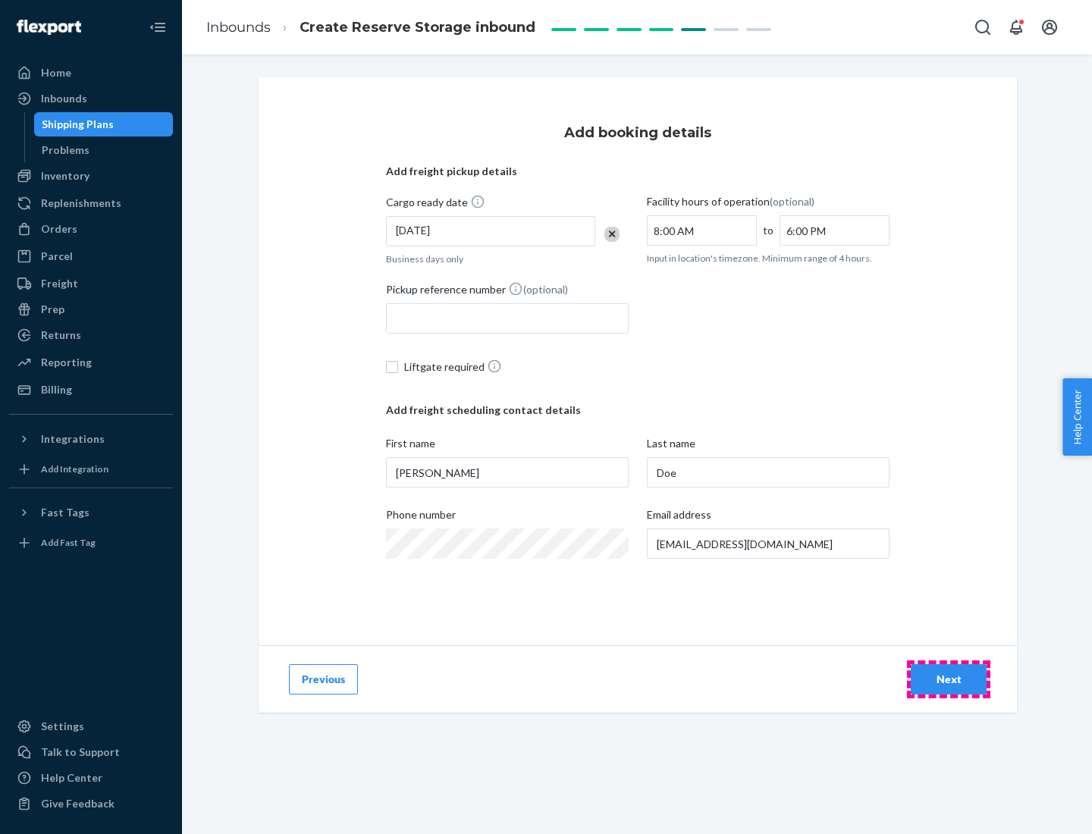
click at [948, 679] on div "Next" at bounding box center [948, 679] width 50 height 15
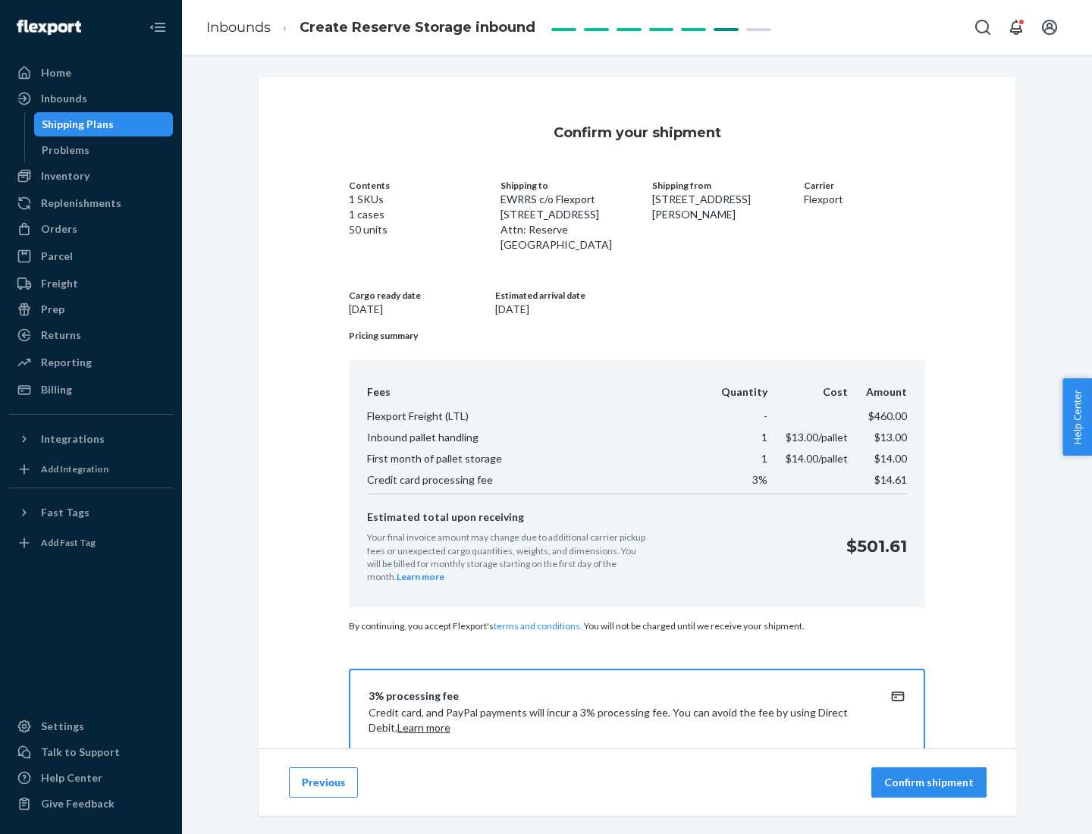
scroll to position [218, 0]
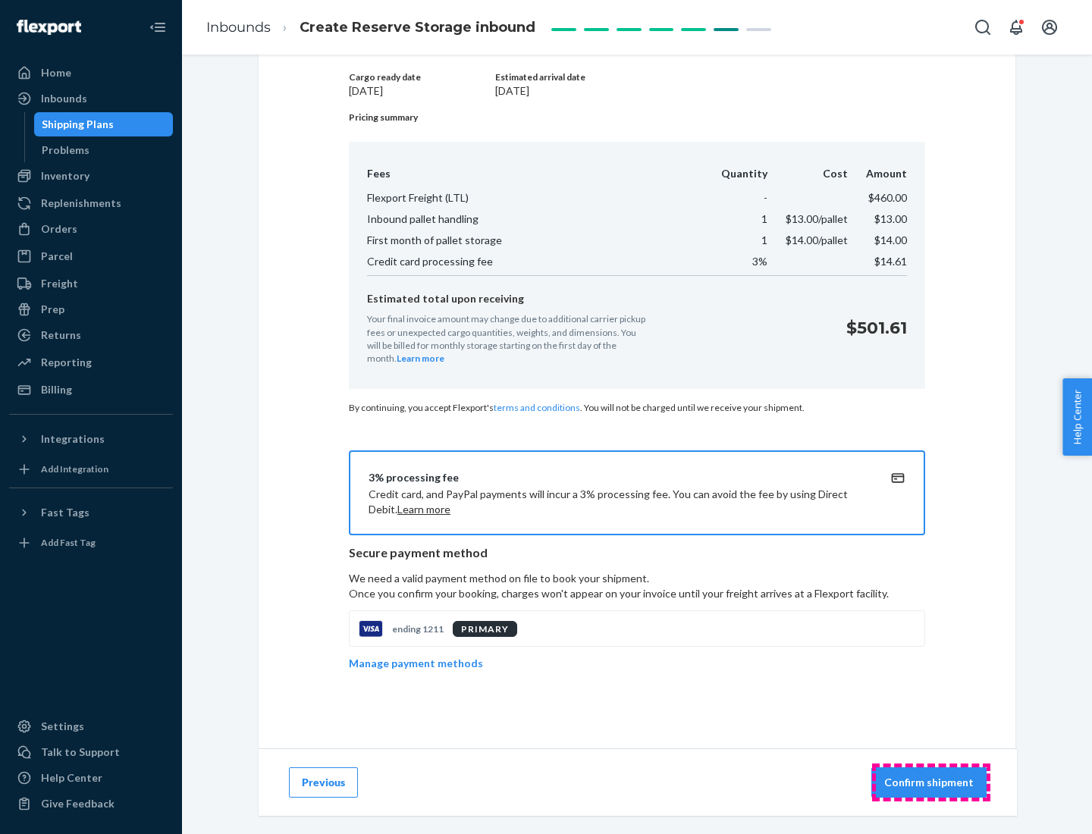
click at [930, 782] on p "Confirm shipment" at bounding box center [928, 782] width 89 height 15
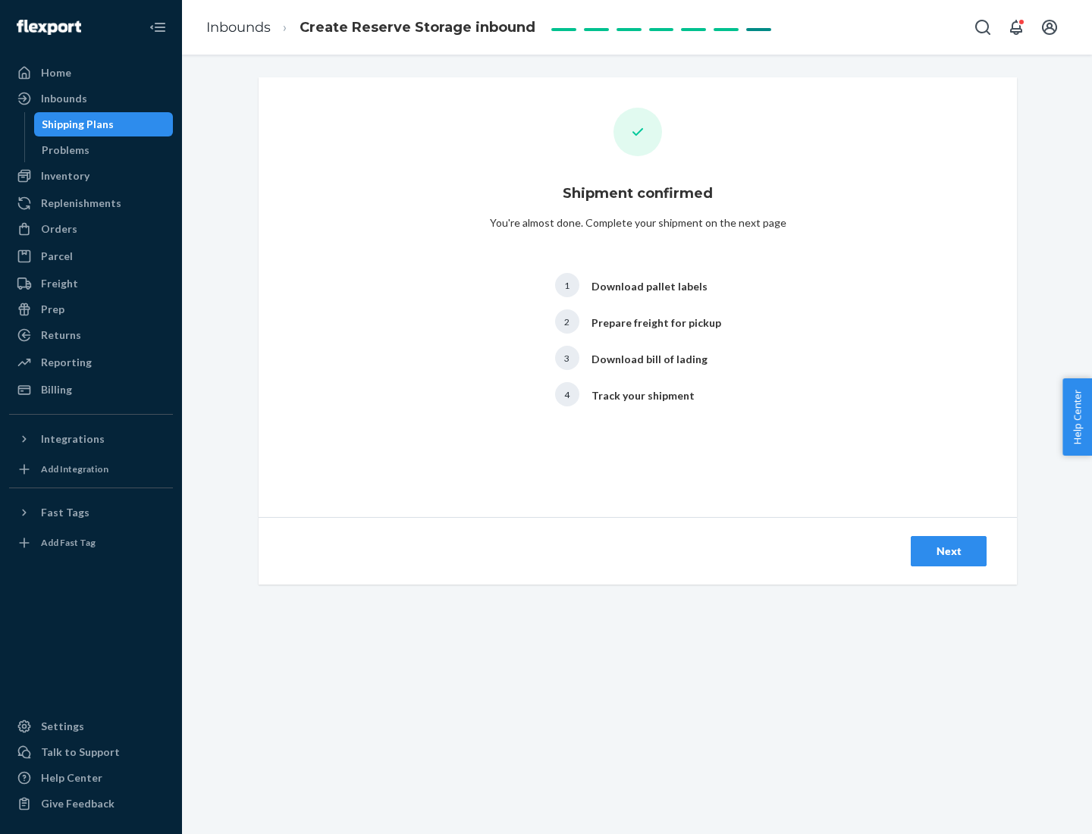
click at [948, 551] on div "Next" at bounding box center [948, 551] width 50 height 15
